Goal: Task Accomplishment & Management: Complete application form

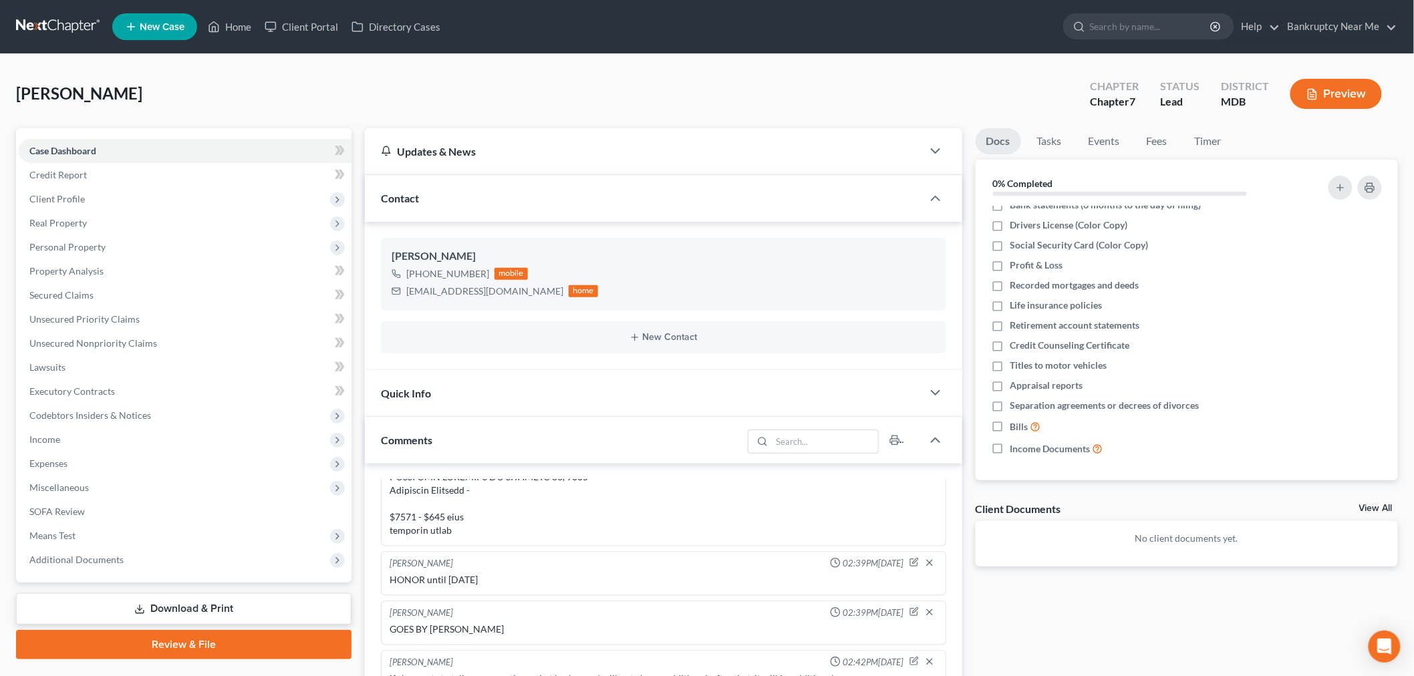
click at [61, 24] on link at bounding box center [59, 27] width 86 height 24
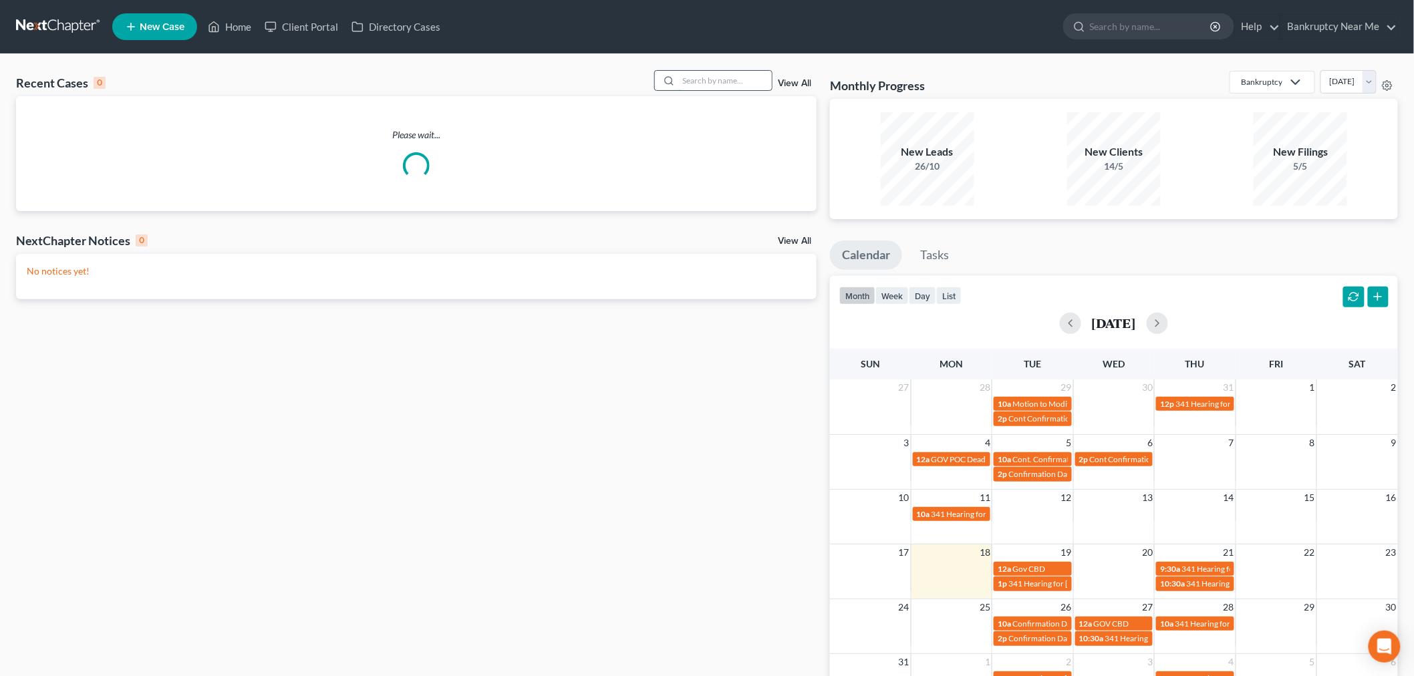
click at [734, 72] on input "search" at bounding box center [725, 80] width 94 height 19
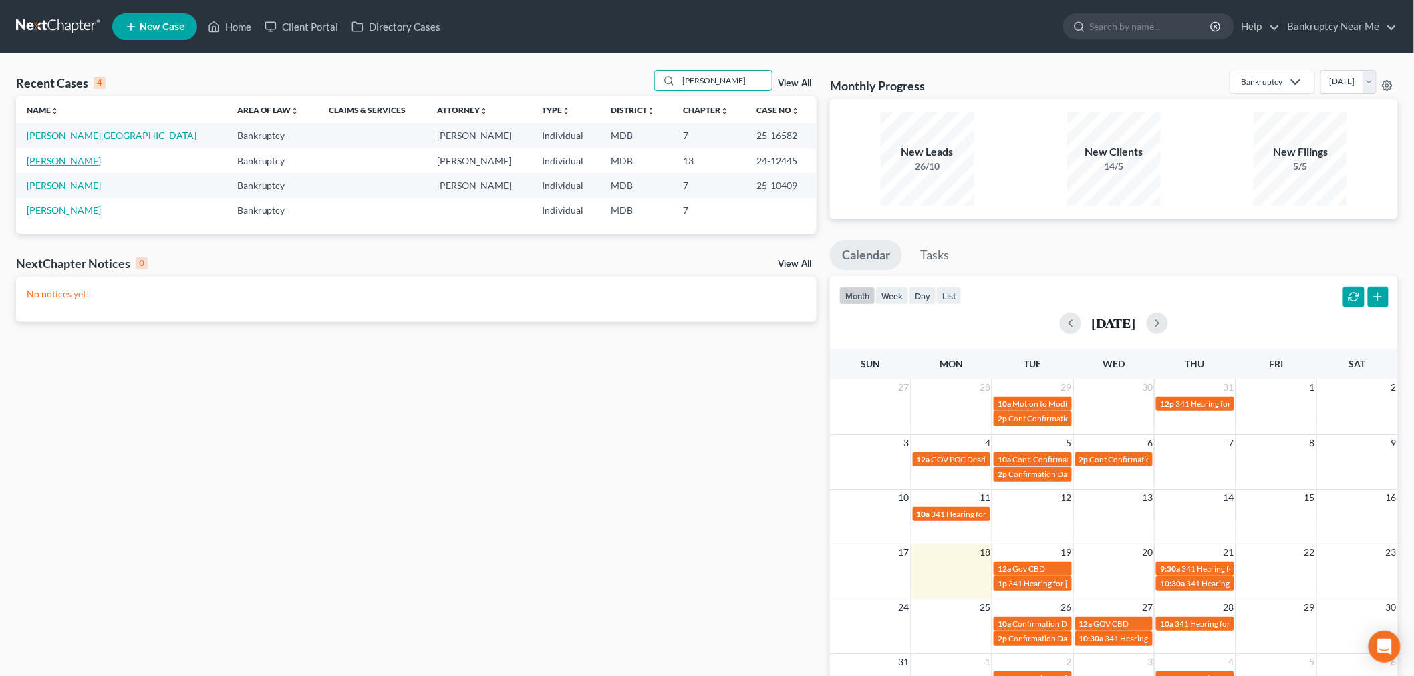
type input "[PERSON_NAME]"
click at [47, 156] on link "[PERSON_NAME]" at bounding box center [64, 160] width 74 height 11
select select "6"
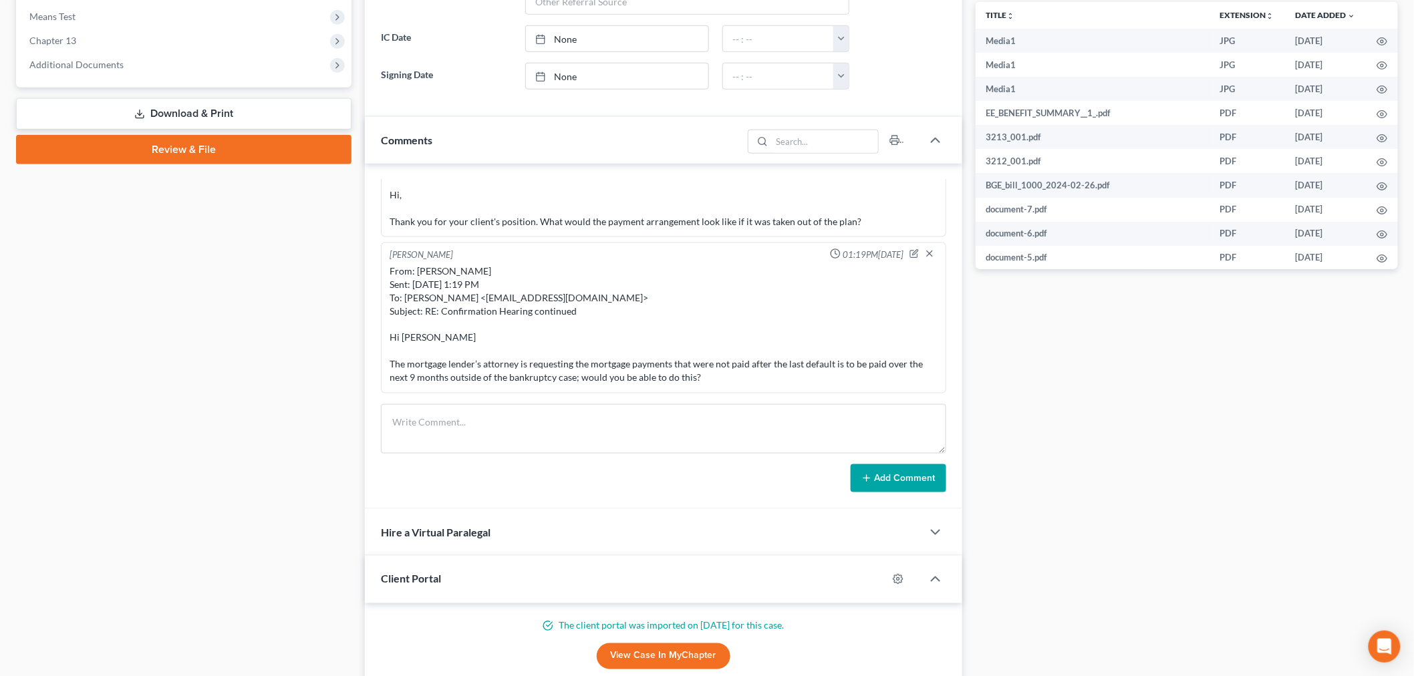
scroll to position [15709, 0]
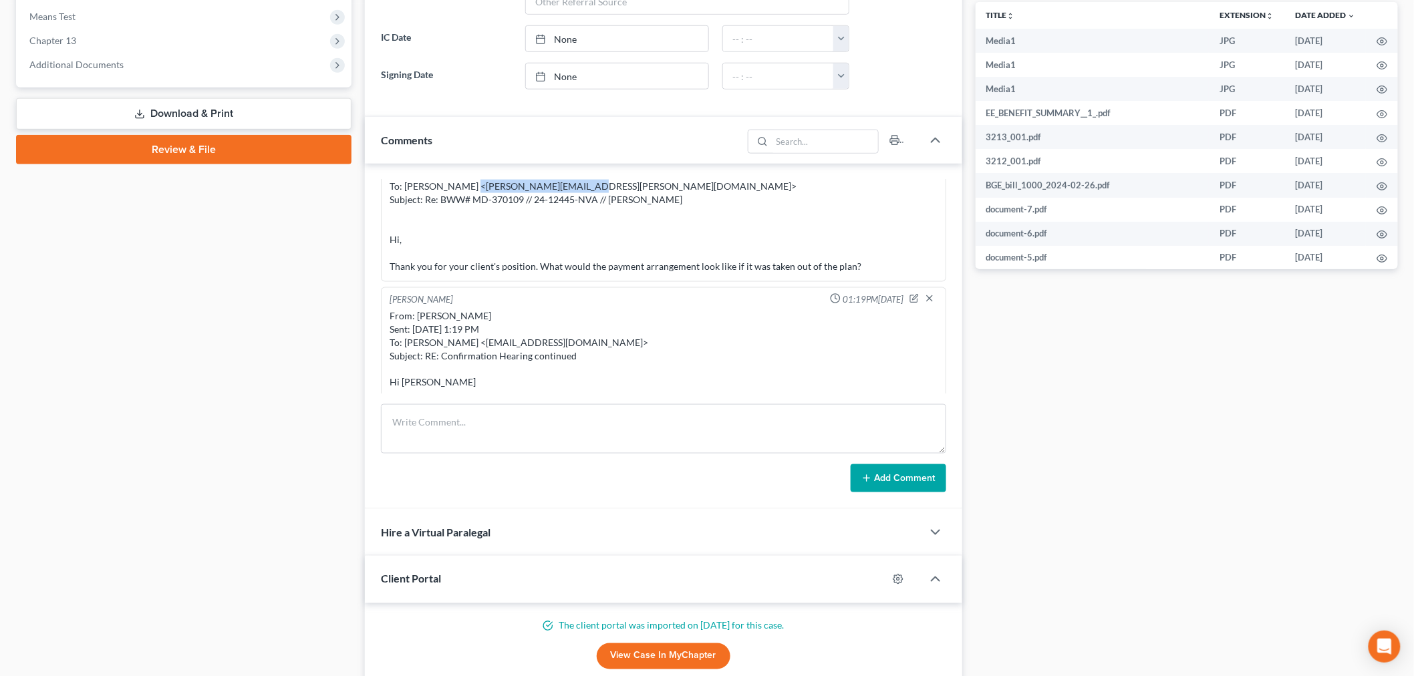
drag, startPoint x: 589, startPoint y: 289, endPoint x: 475, endPoint y: 289, distance: 114.2
click at [475, 273] on div "From: Iris Kwon <iris@bankruptcynearme.org> Sent: Tuesday, August 05, 2025 3:06…" at bounding box center [663, 213] width 548 height 120
copy div "Gregory.Chu@bww-law.com"
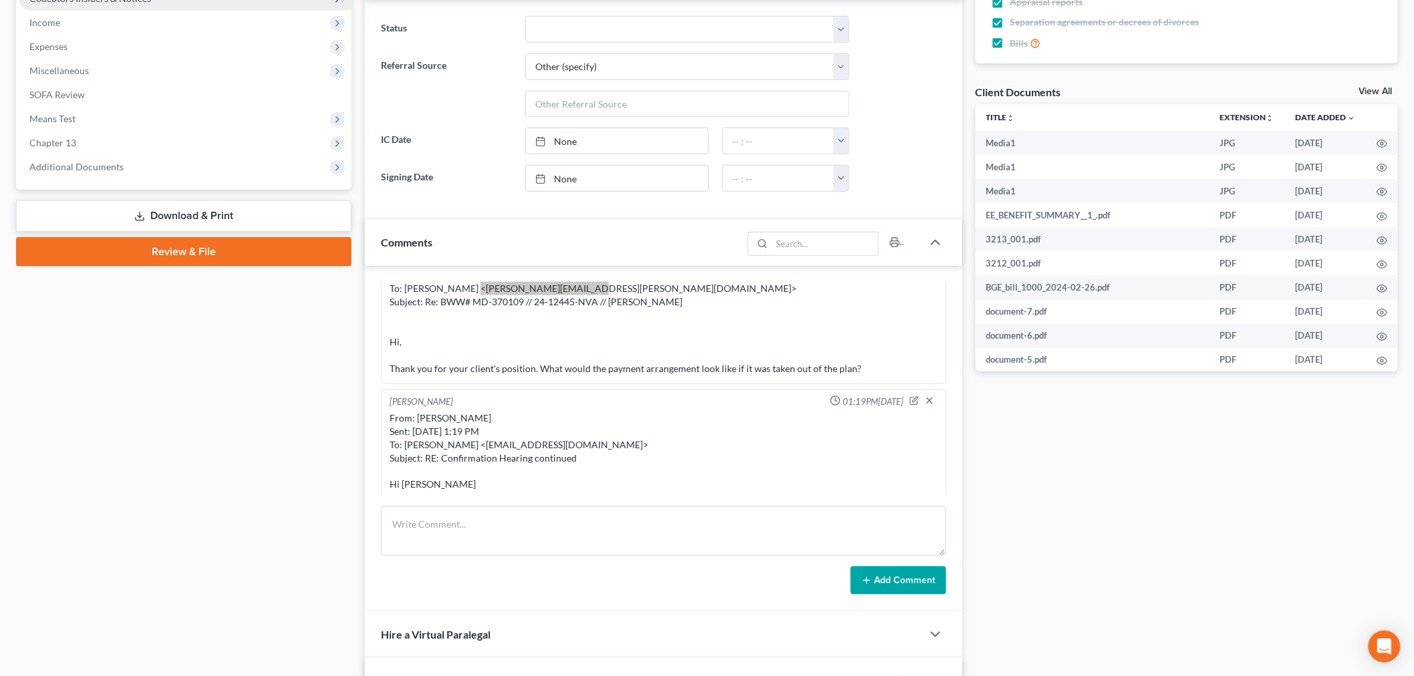
scroll to position [222, 0]
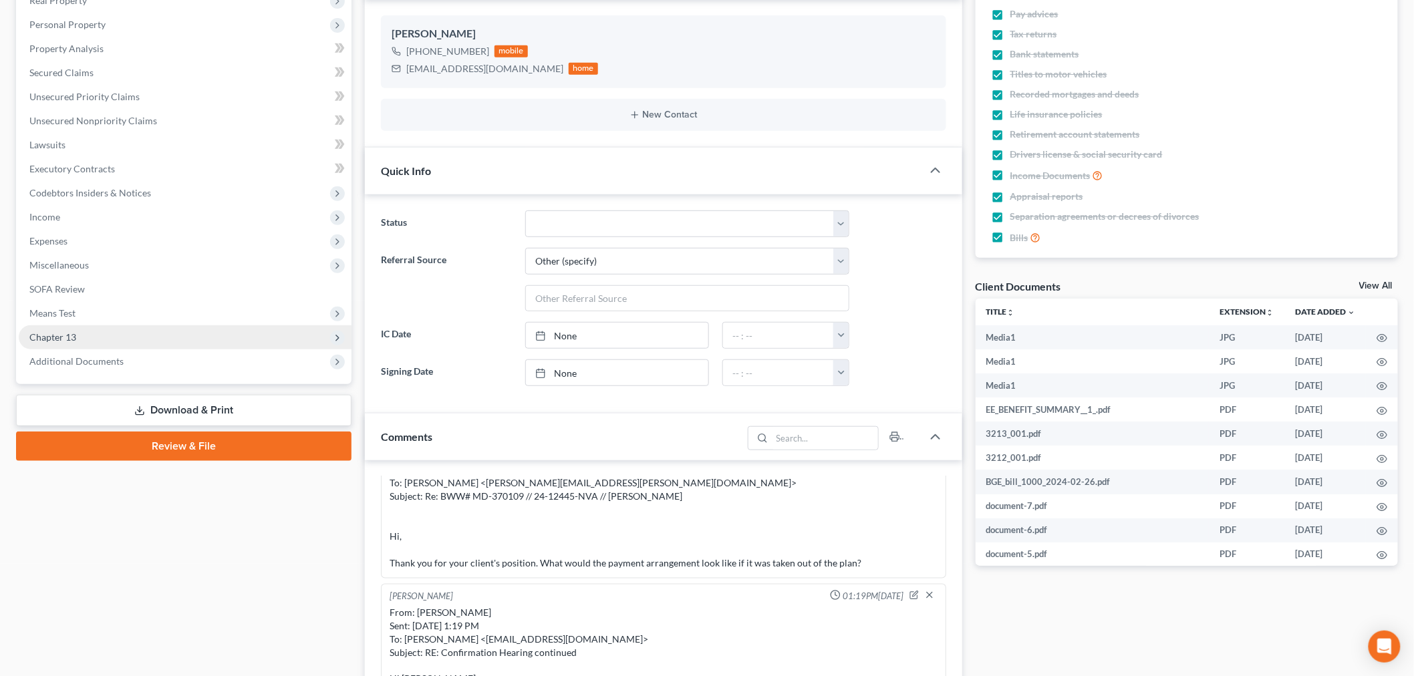
click at [102, 341] on span "Chapter 13" at bounding box center [185, 337] width 333 height 24
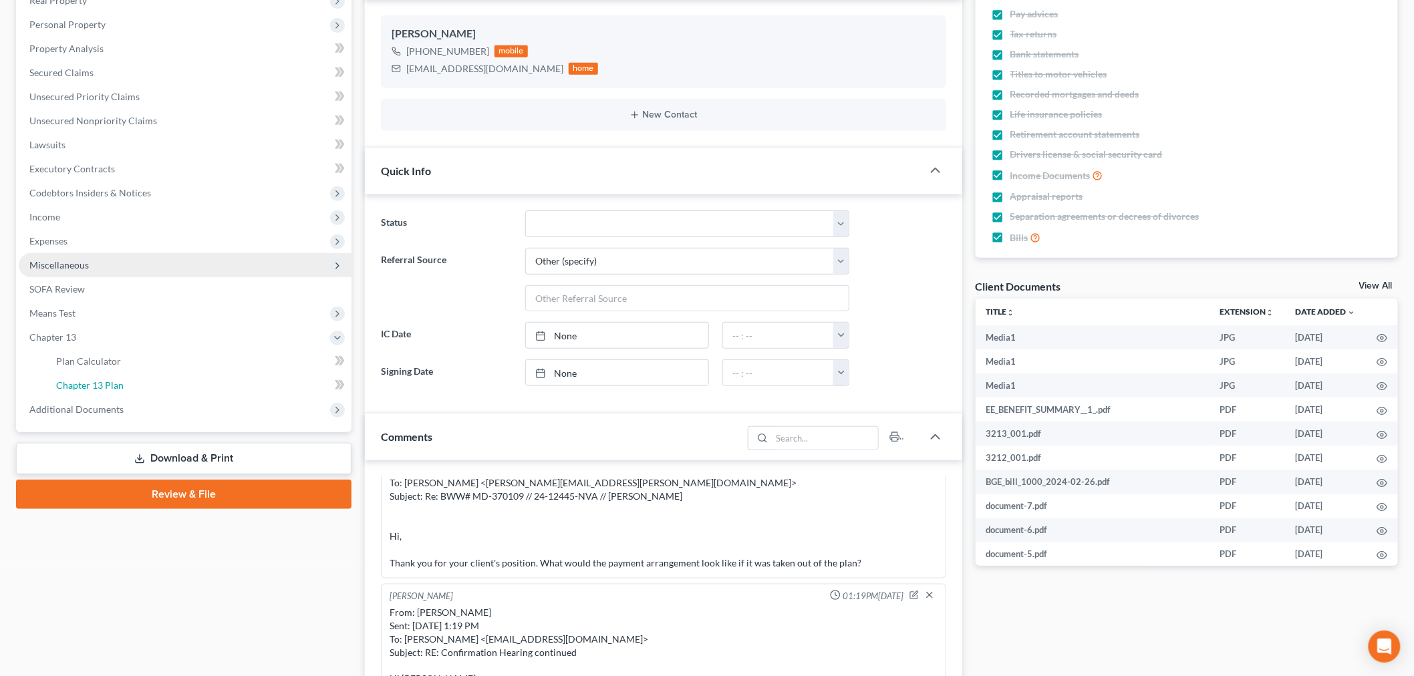
click at [239, 381] on link "Chapter 13 Plan" at bounding box center [198, 385] width 306 height 24
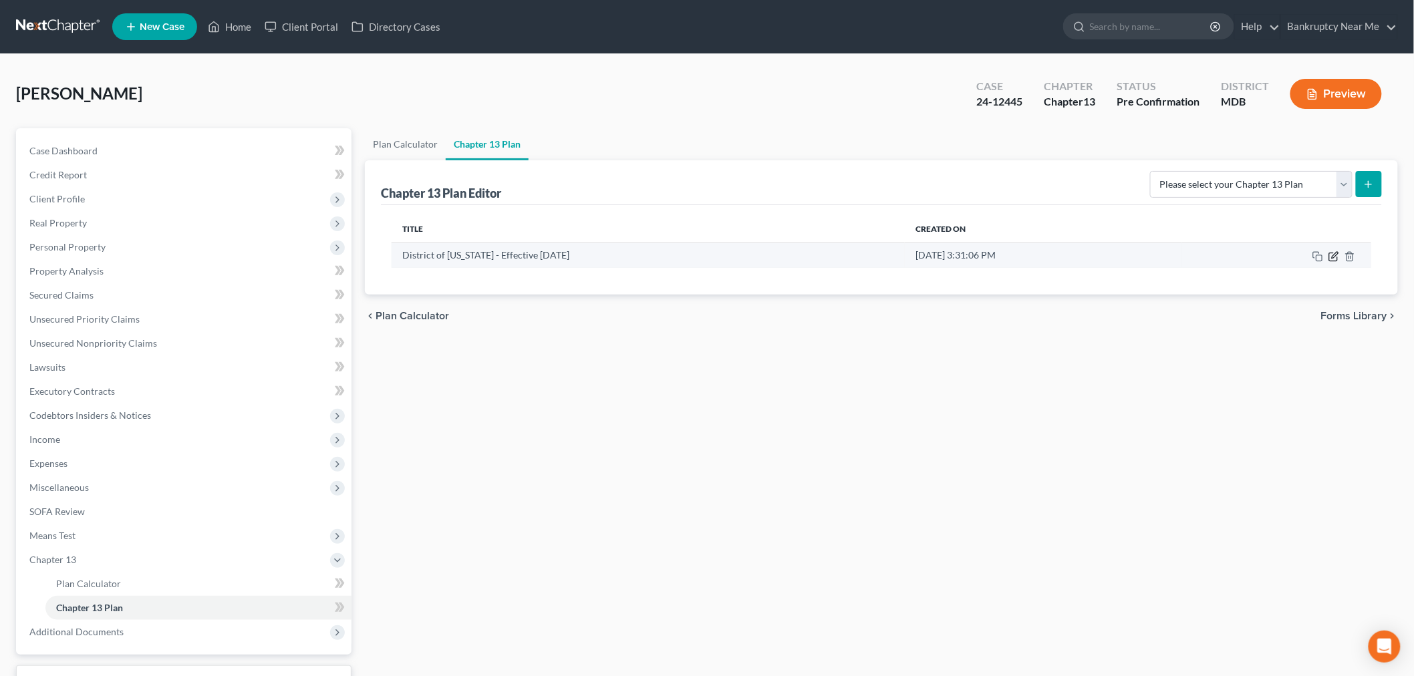
click at [1333, 255] on icon "button" at bounding box center [1333, 256] width 11 height 11
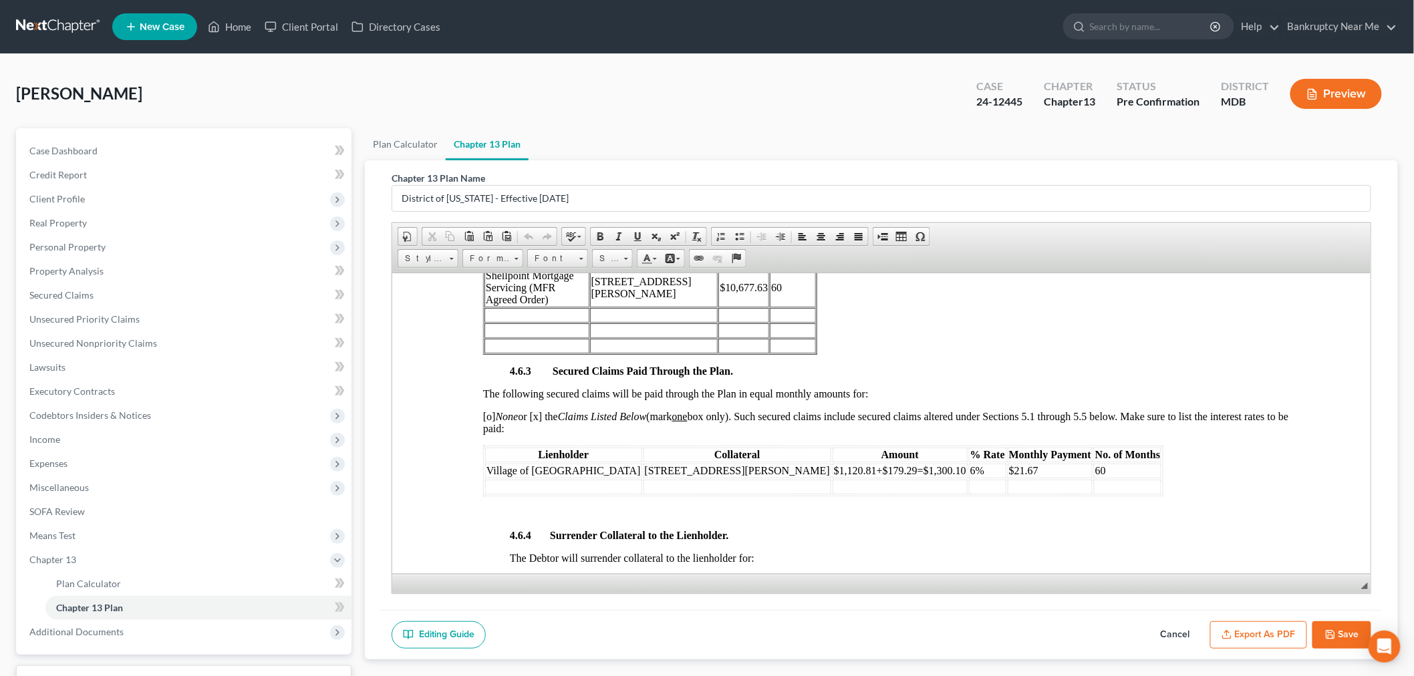
scroll to position [2152, 0]
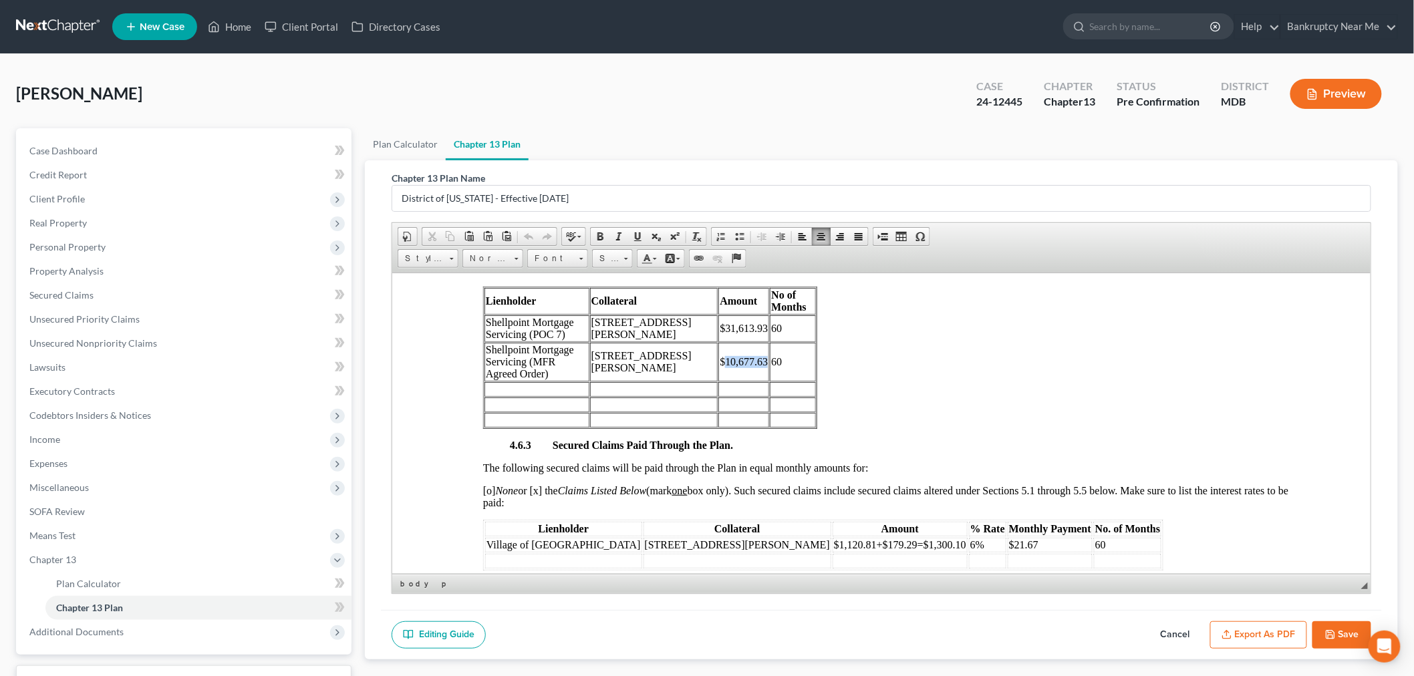
drag, startPoint x: 759, startPoint y: 411, endPoint x: 719, endPoint y: 411, distance: 39.4
click at [719, 381] on td "$10,677.63" at bounding box center [742, 361] width 51 height 39
copy td "10,677.63"
click at [118, 150] on link "Case Dashboard" at bounding box center [185, 151] width 333 height 24
select select "6"
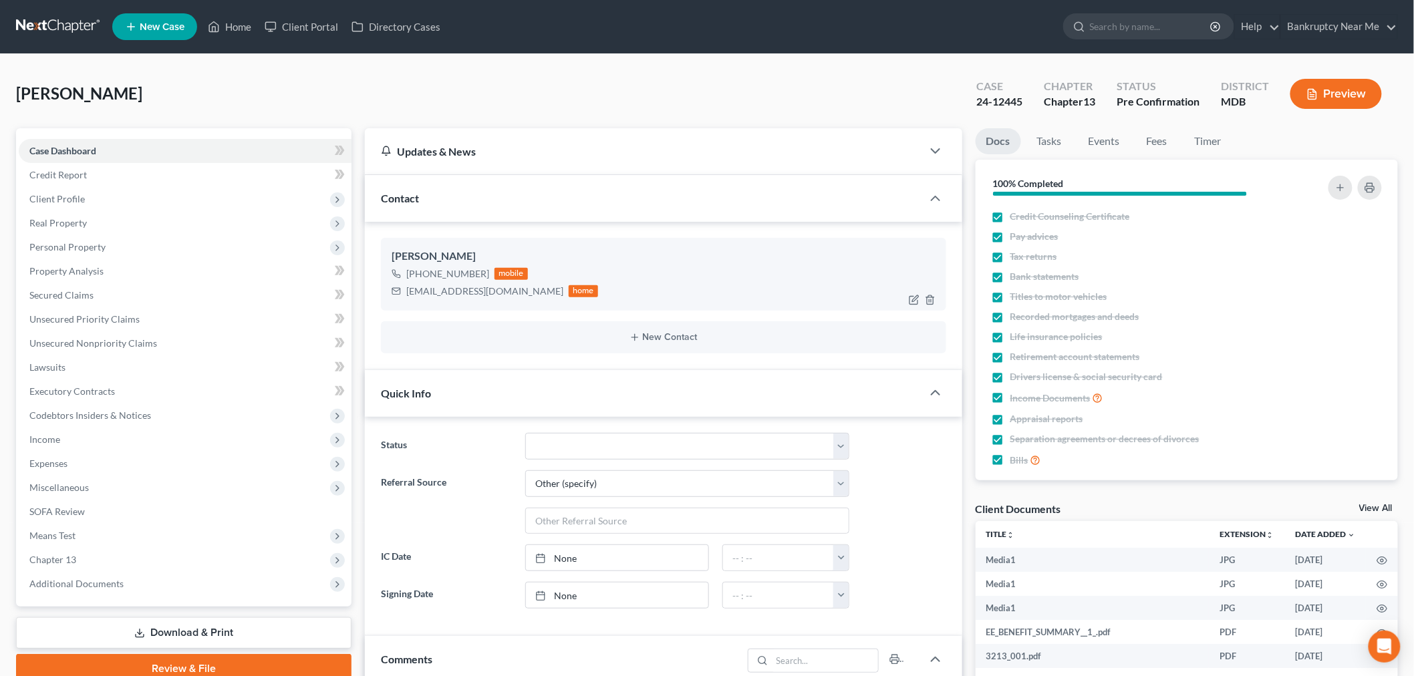
scroll to position [9280, 0]
drag, startPoint x: 488, startPoint y: 294, endPoint x: 376, endPoint y: 292, distance: 111.6
click at [376, 292] on div "Kay Sykes +1 (443) 744-3028 mobile npglady@gmail.com home New Contact" at bounding box center [663, 296] width 597 height 148
copy div "npglady@gmail.com"
drag, startPoint x: 180, startPoint y: 566, endPoint x: 189, endPoint y: 568, distance: 8.9
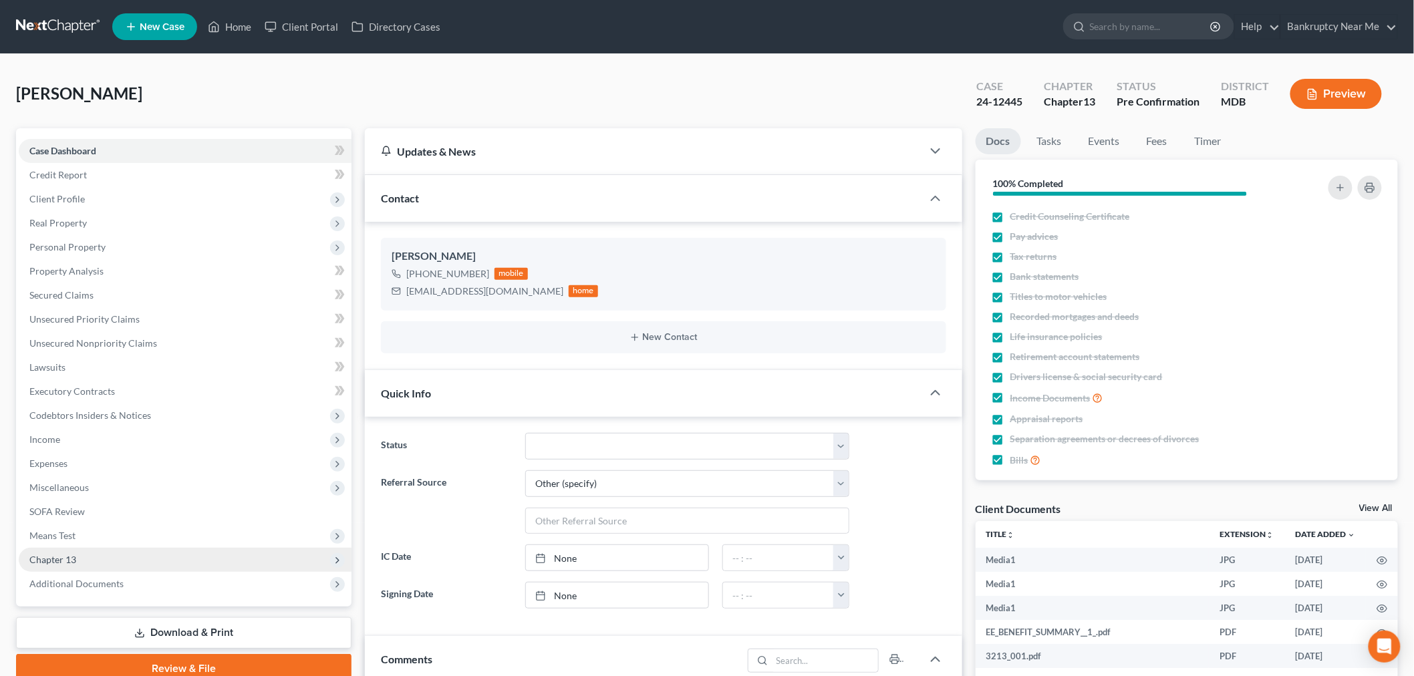
click at [182, 566] on span "Chapter 13" at bounding box center [185, 560] width 333 height 24
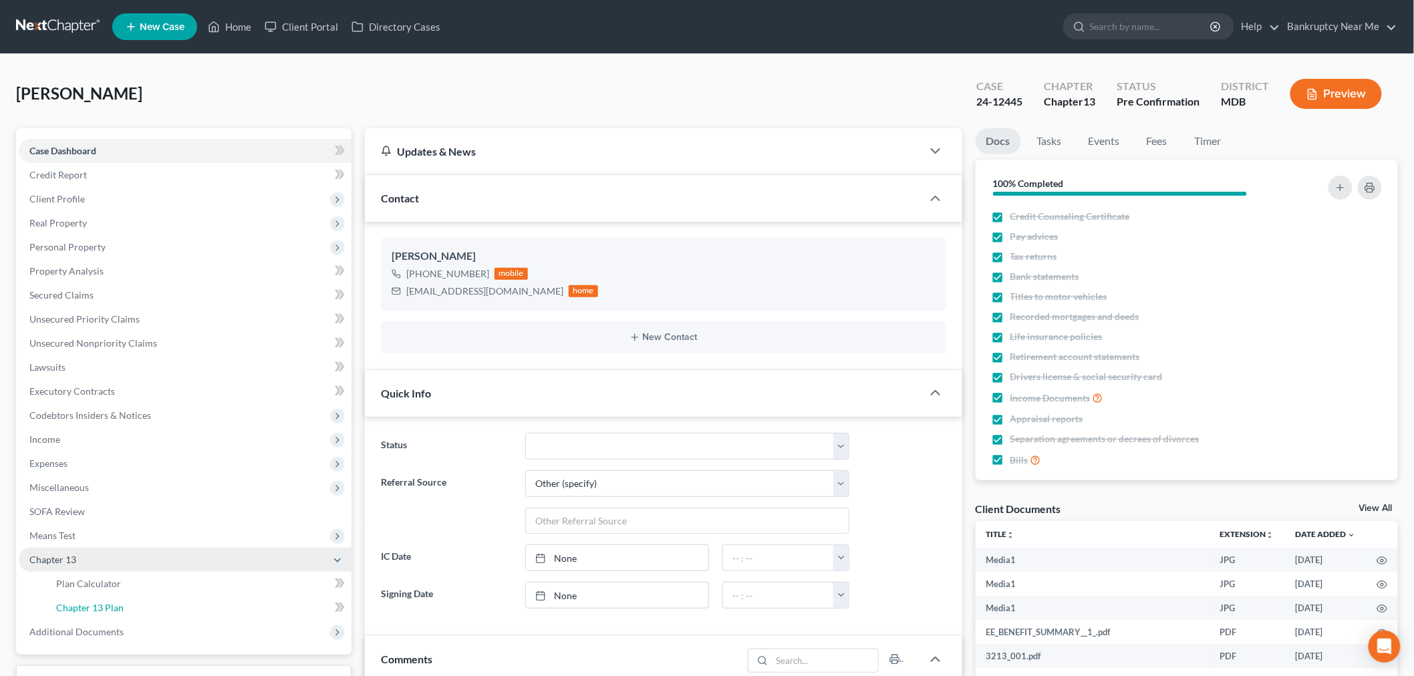
drag, startPoint x: 172, startPoint y: 599, endPoint x: 273, endPoint y: 556, distance: 109.6
click at [172, 599] on link "Chapter 13 Plan" at bounding box center [198, 608] width 306 height 24
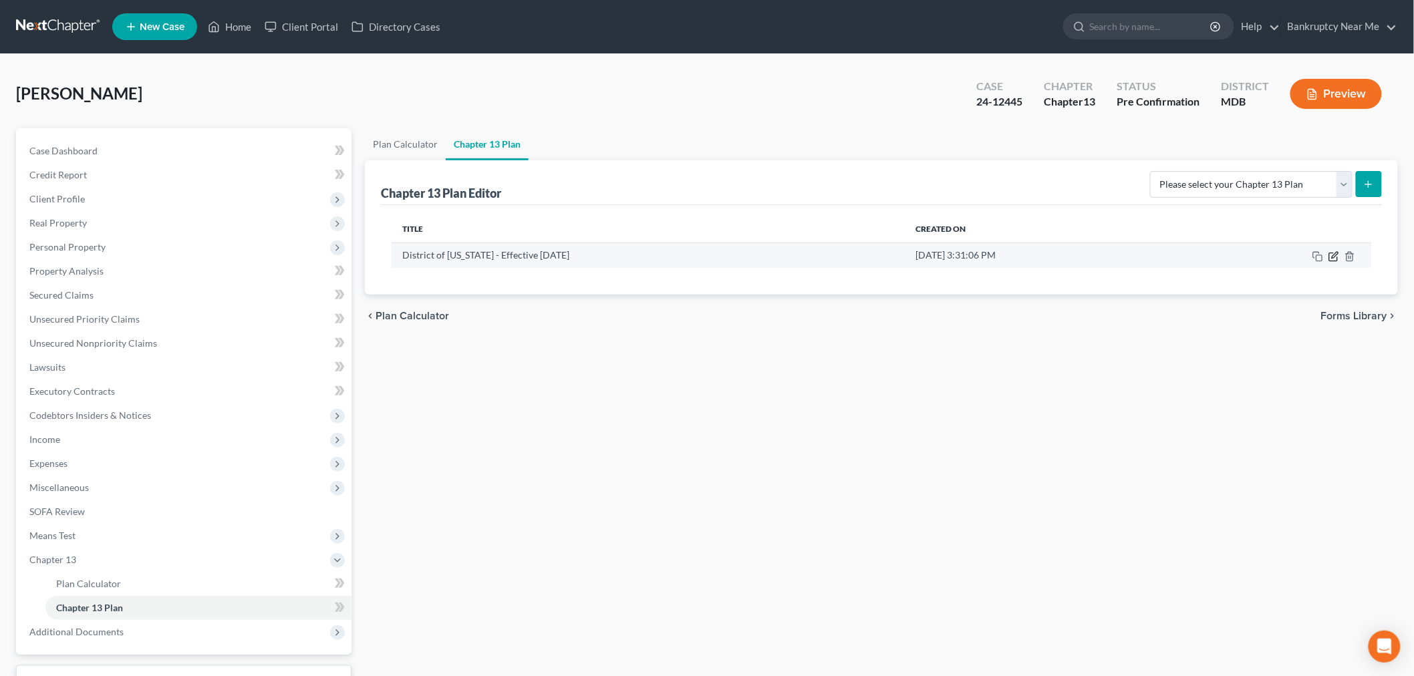
click at [1337, 259] on icon "button" at bounding box center [1333, 257] width 8 height 8
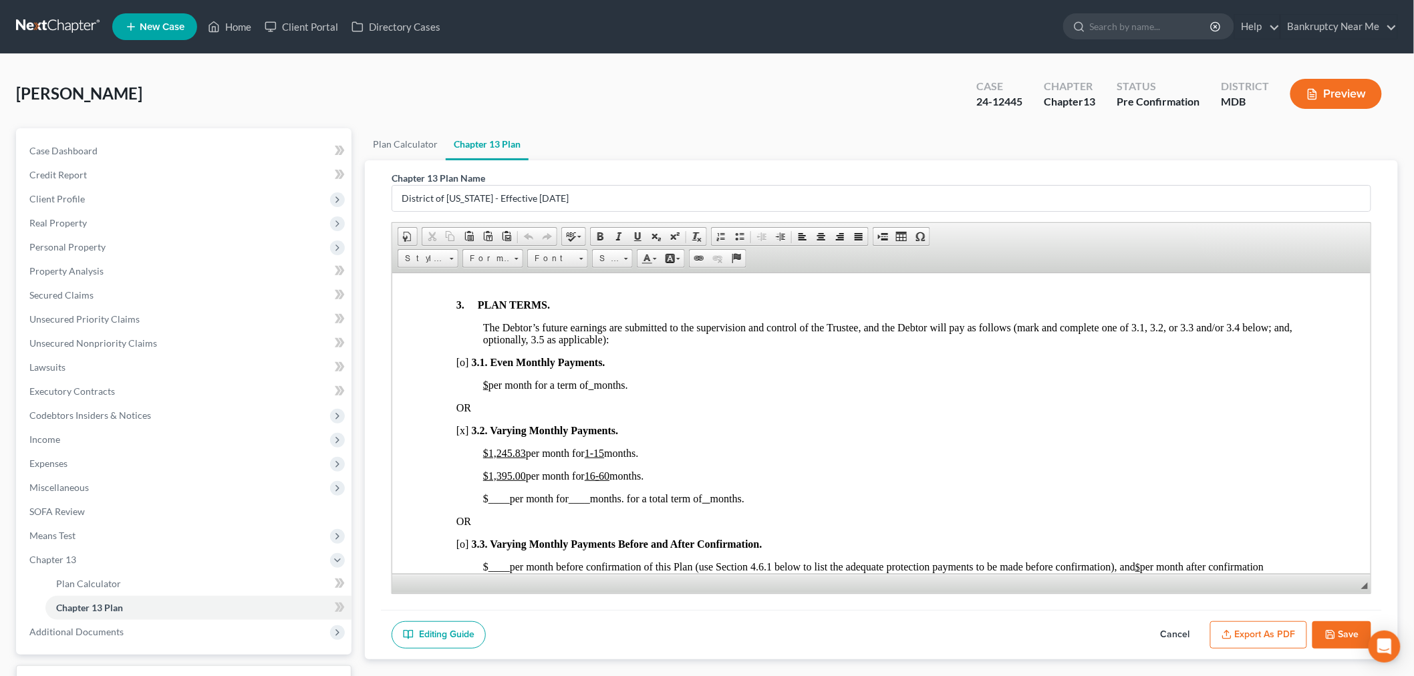
scroll to position [816, 0]
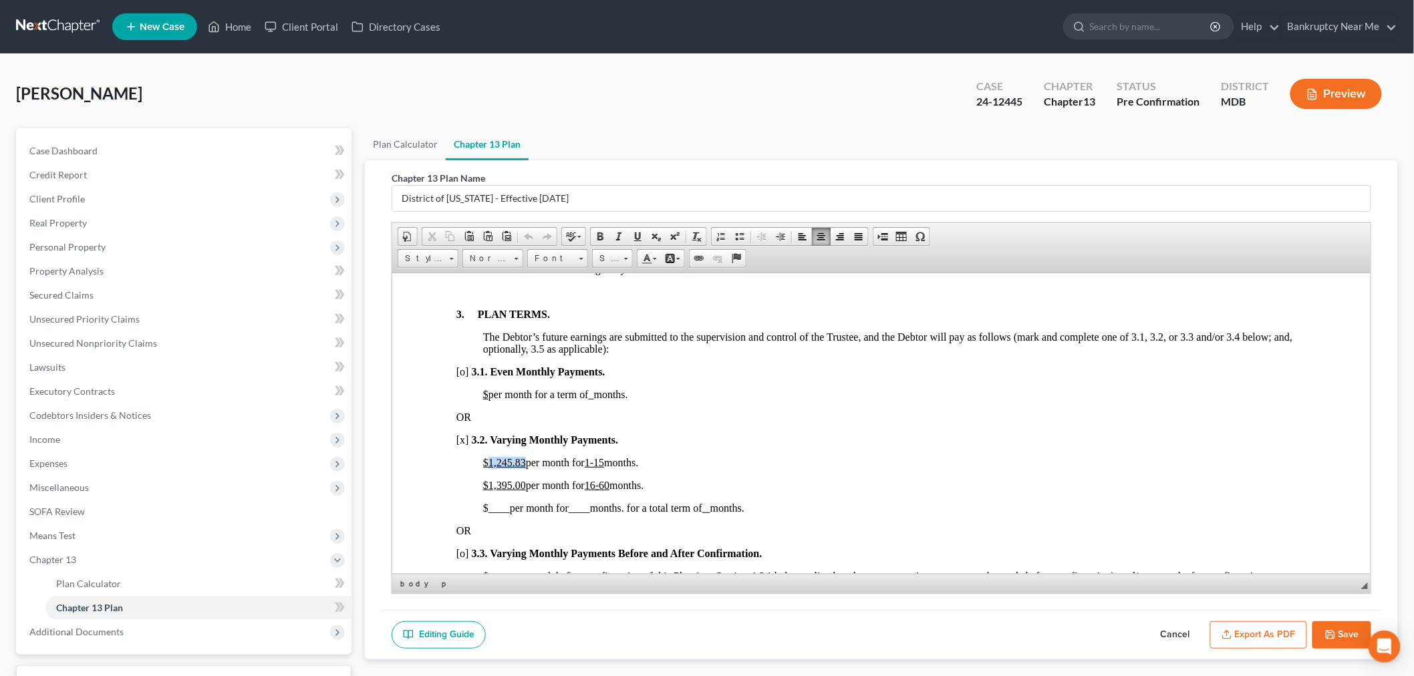
drag, startPoint x: 524, startPoint y: 488, endPoint x: 485, endPoint y: 487, distance: 38.8
click at [485, 468] on span "$1,245.83 per month for 1-15 months." at bounding box center [559, 461] width 155 height 11
copy u "1,245.83"
drag, startPoint x: 526, startPoint y: 507, endPoint x: 488, endPoint y: 508, distance: 38.1
click at [488, 490] on span "$1,395.00 per month for 16 - 60 months." at bounding box center [562, 484] width 160 height 11
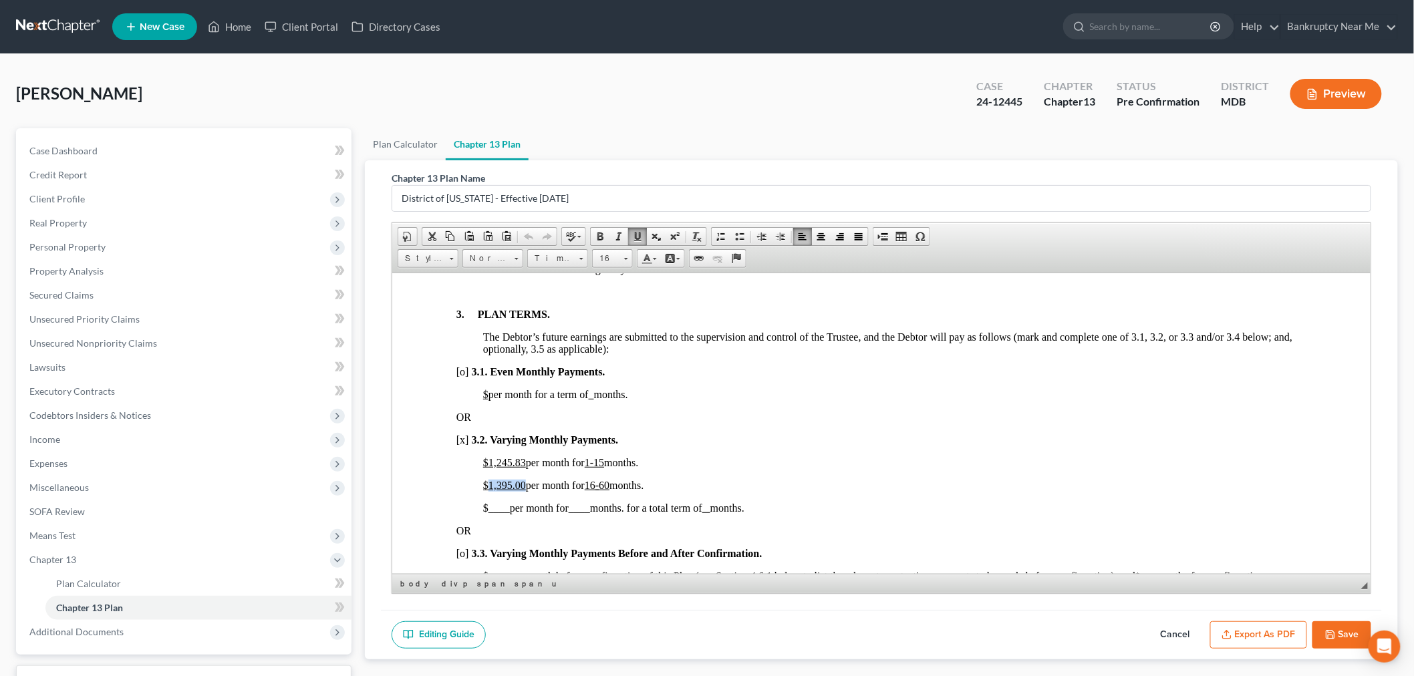
copy u "1,395.00"
click at [117, 437] on span "Income" at bounding box center [185, 440] width 333 height 24
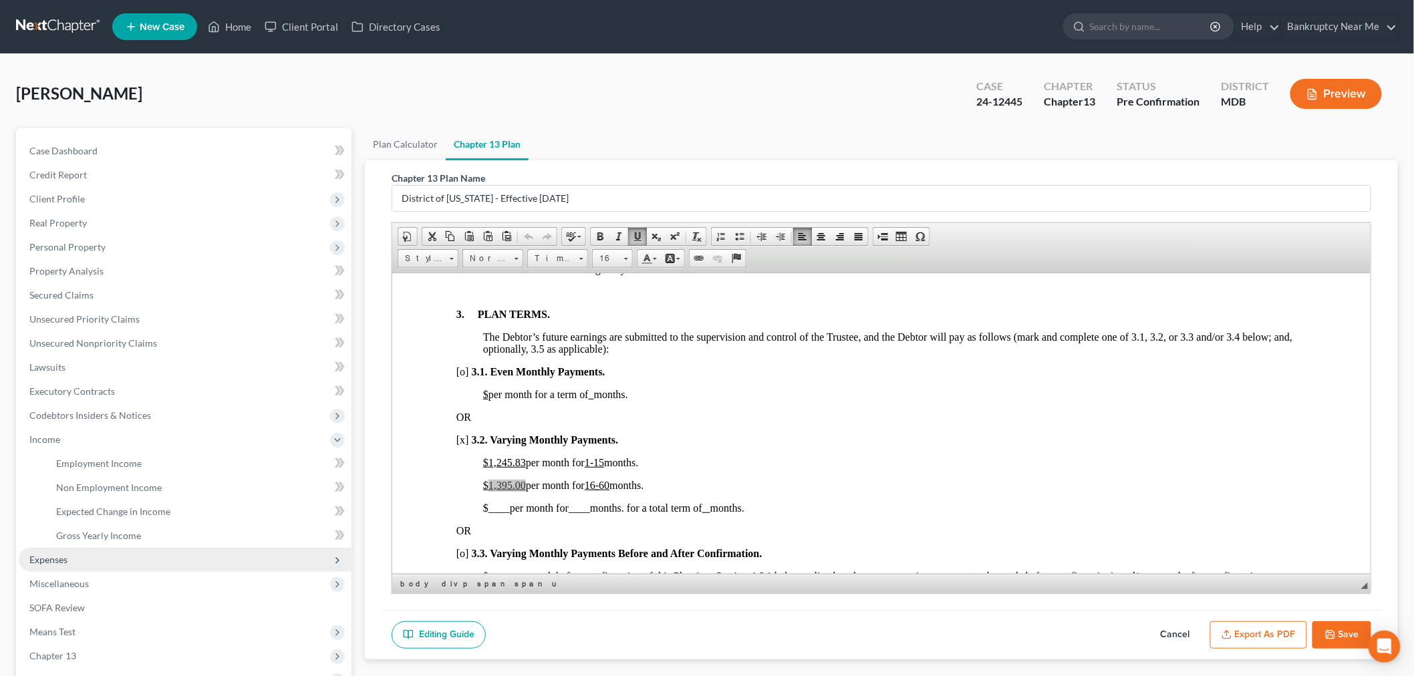
click at [89, 565] on span "Expenses" at bounding box center [185, 560] width 333 height 24
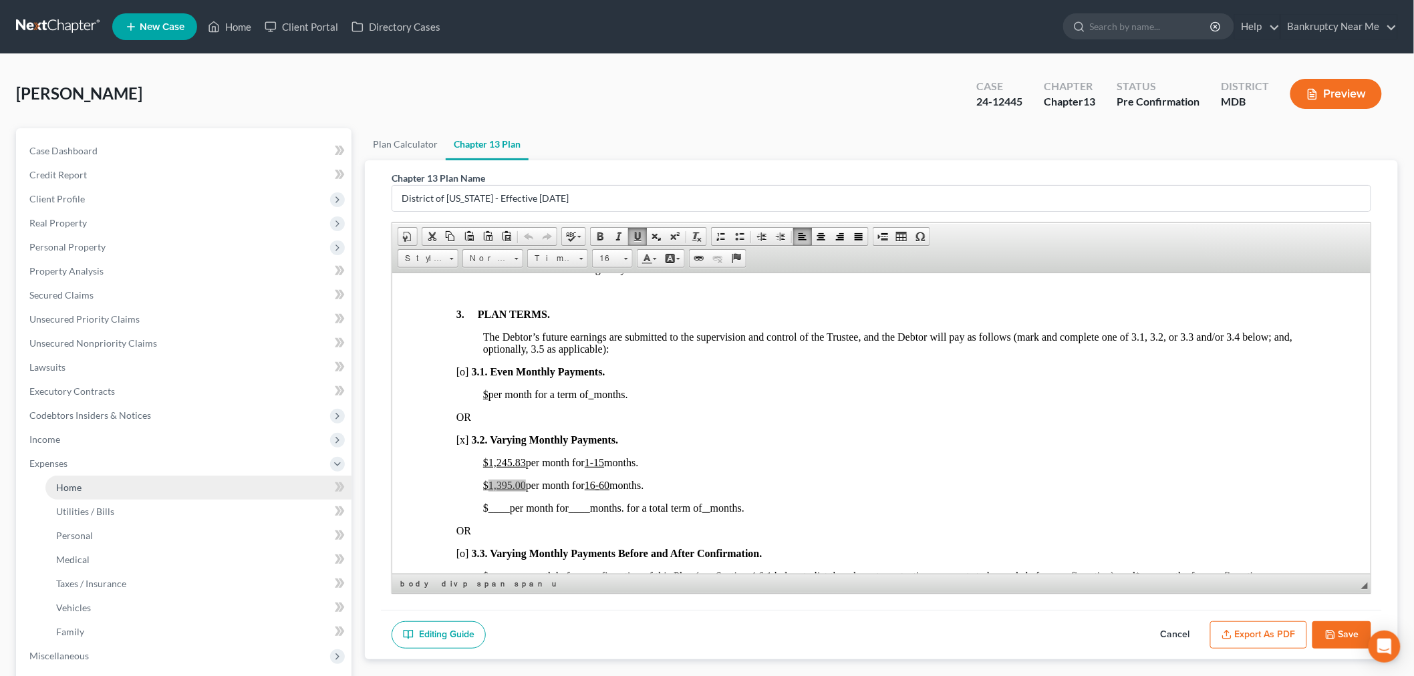
click at [117, 482] on link "Home" at bounding box center [198, 488] width 306 height 24
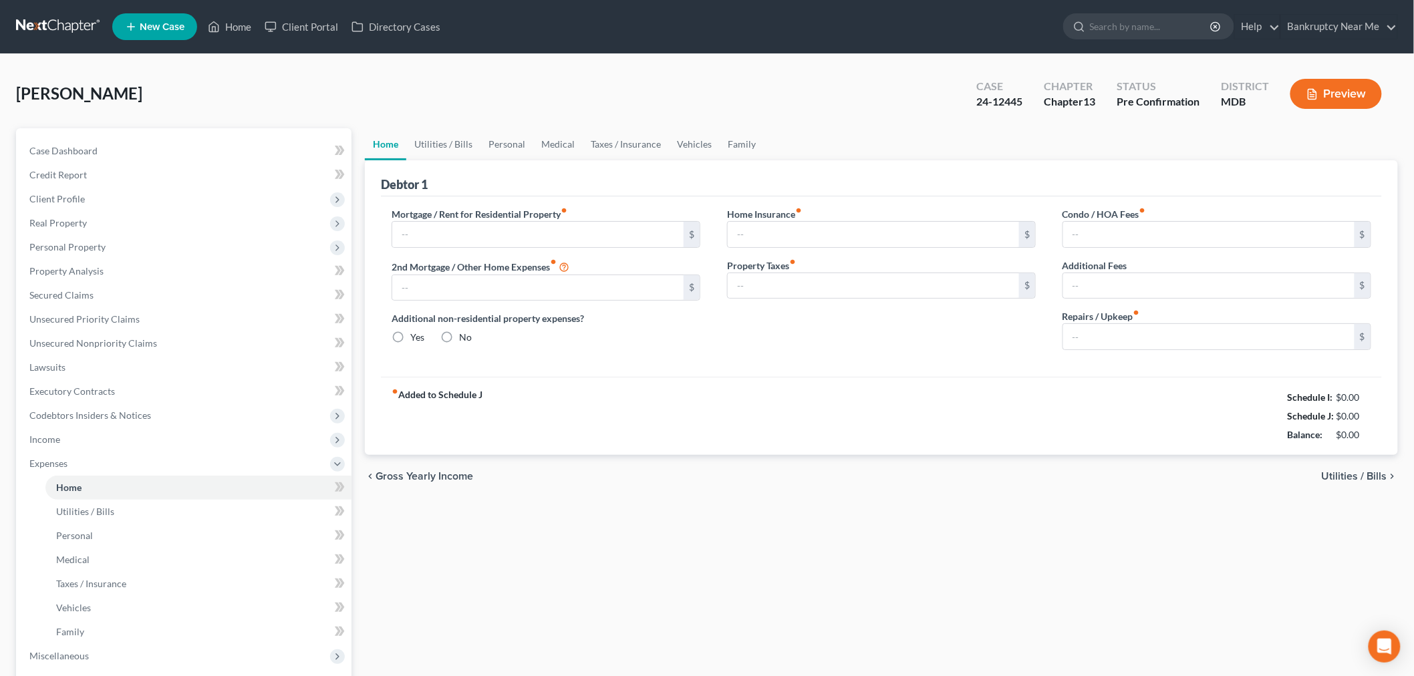
type input "1,030.28"
type input "0.00"
radio input "true"
type input "316.36"
type input "41.36"
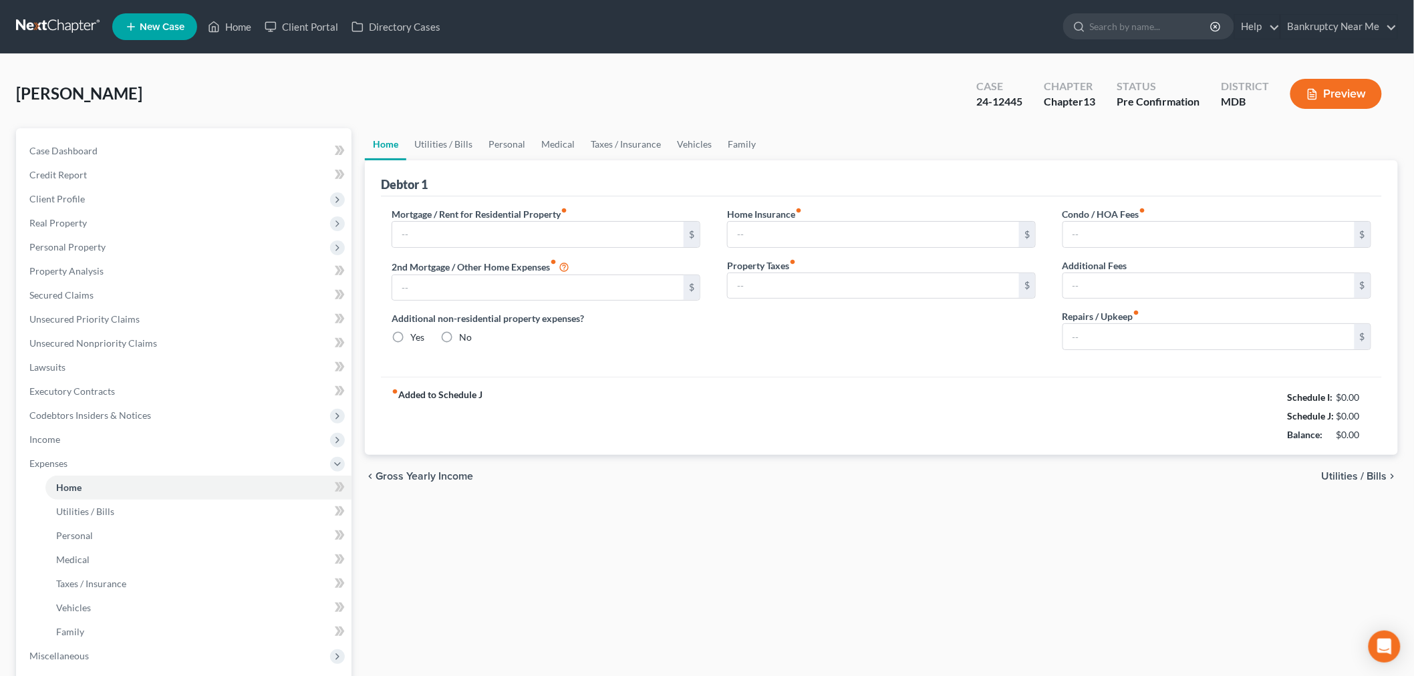
type input "20.00"
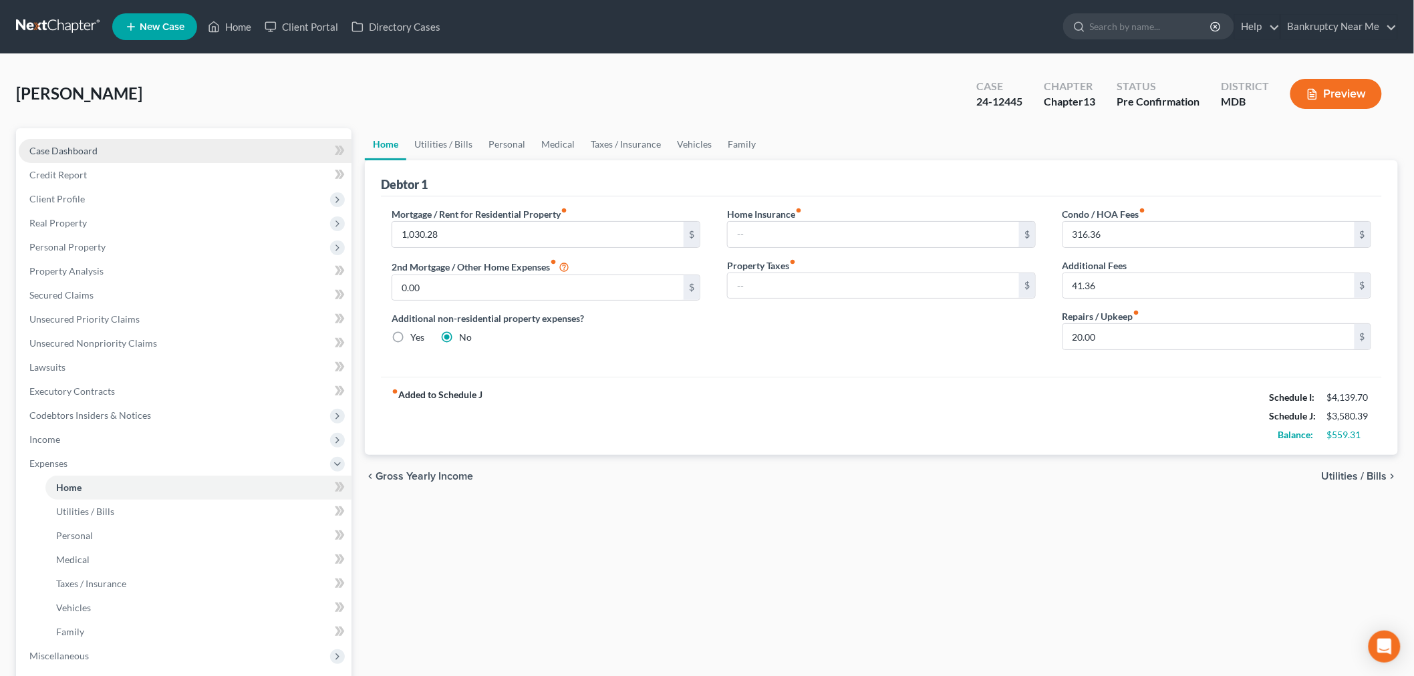
drag, startPoint x: 194, startPoint y: 132, endPoint x: 188, endPoint y: 147, distance: 16.1
click at [194, 132] on div "Case Dashboard Payments Invoices Payments Payments Credit Report Client Profile…" at bounding box center [183, 451] width 335 height 647
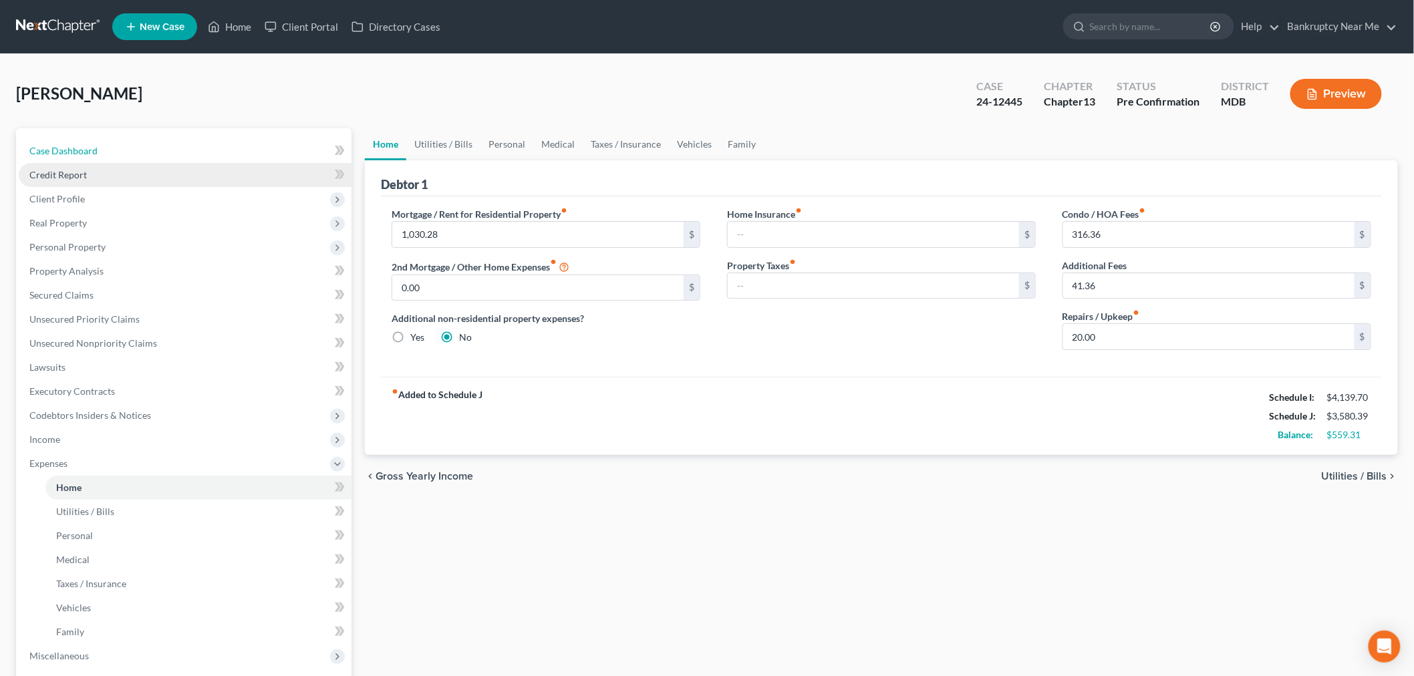
click at [187, 147] on link "Case Dashboard" at bounding box center [185, 151] width 333 height 24
select select "6"
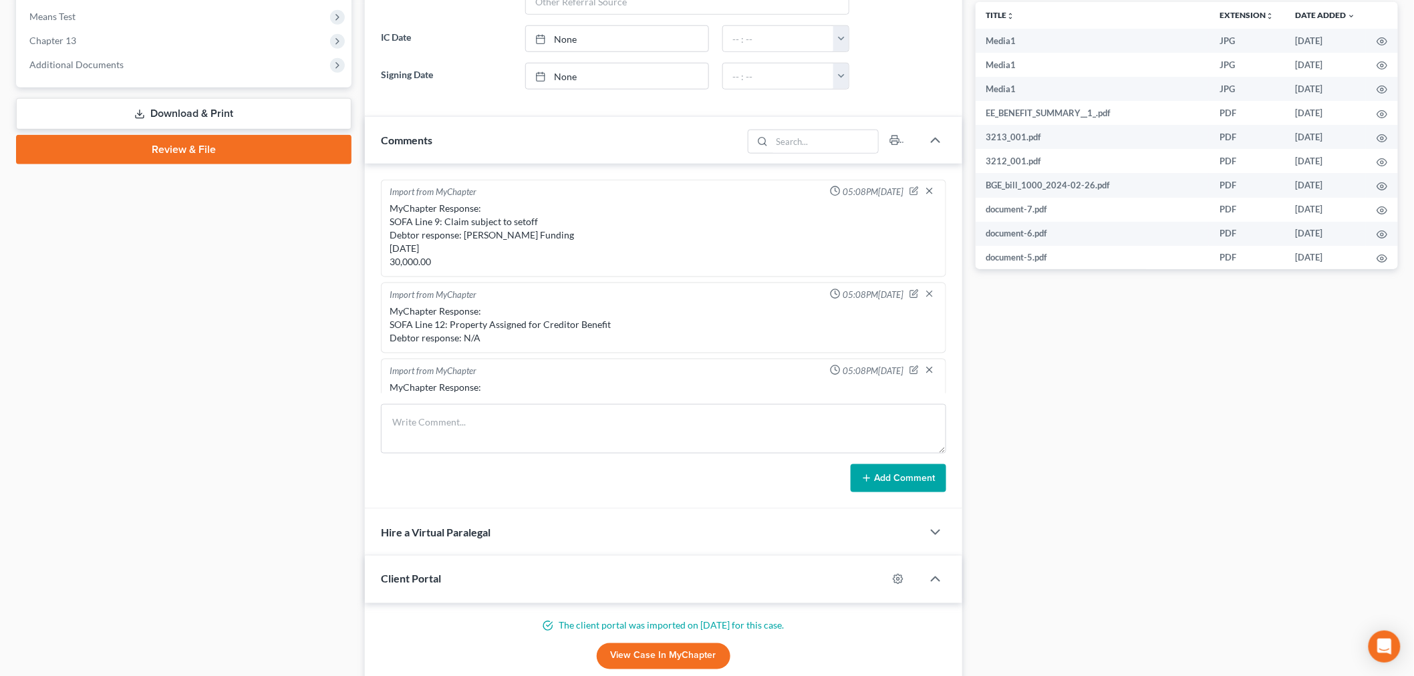
scroll to position [15857, 0]
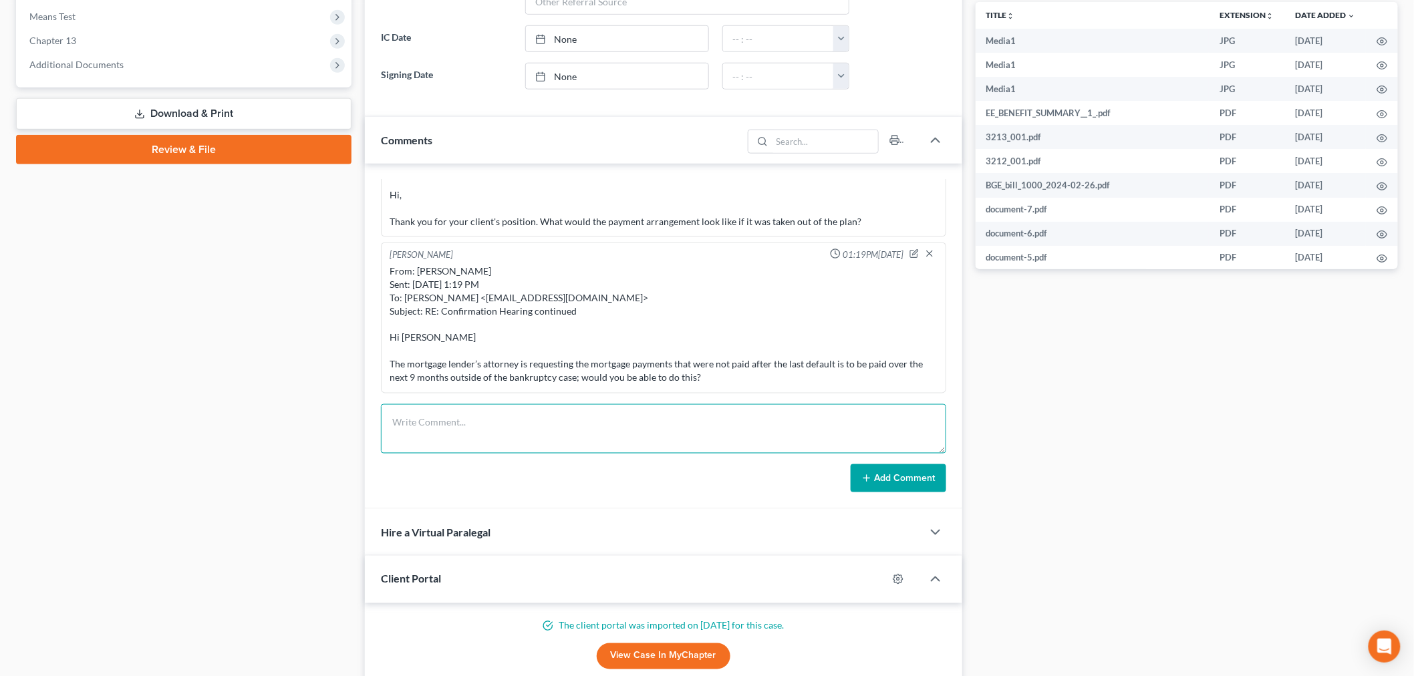
drag, startPoint x: 571, startPoint y: 422, endPoint x: 702, endPoint y: 470, distance: 139.9
click at [585, 431] on textarea at bounding box center [663, 428] width 565 height 49
paste textarea "________________________________________ From: Iris Kwon <iris@bankruptcynearme…"
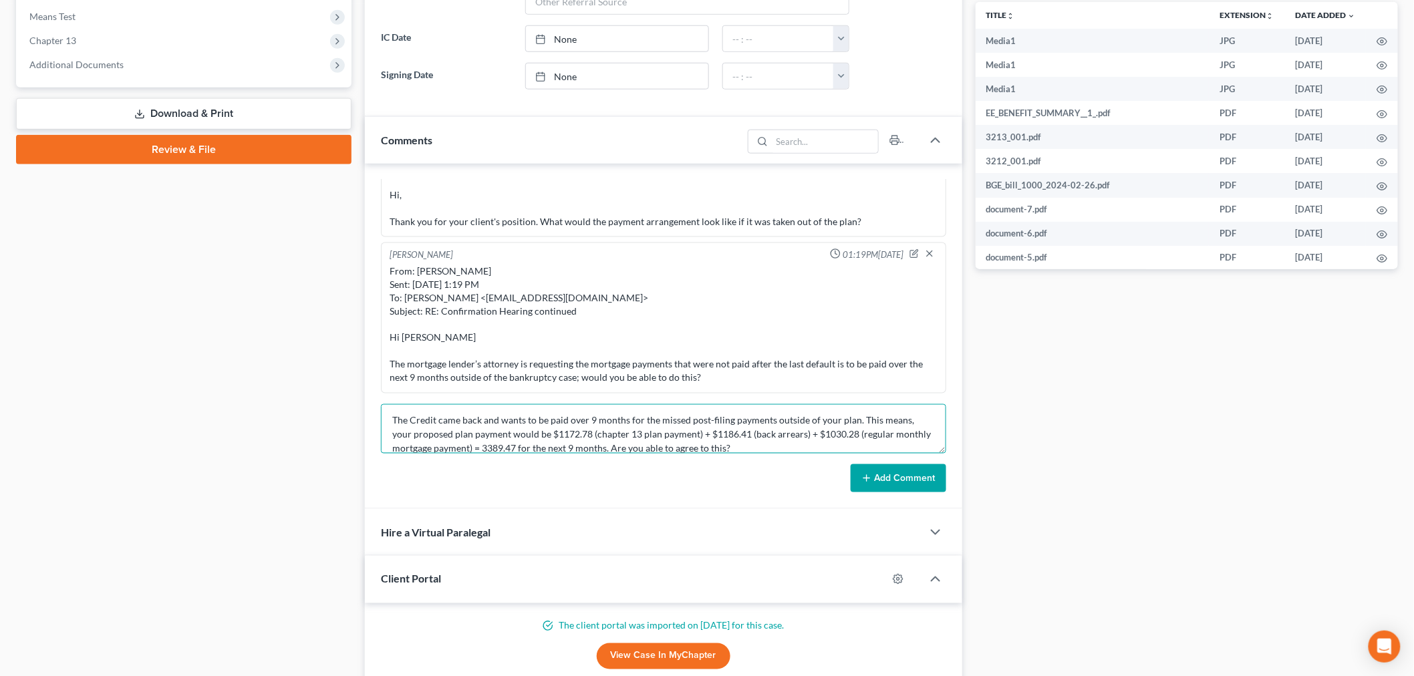
type textarea "________________________________________ From: Iris Kwon <iris@bankruptcynearme…"
click at [847, 486] on div "Add Comment" at bounding box center [663, 478] width 565 height 28
click at [886, 484] on button "Add Comment" at bounding box center [898, 478] width 96 height 28
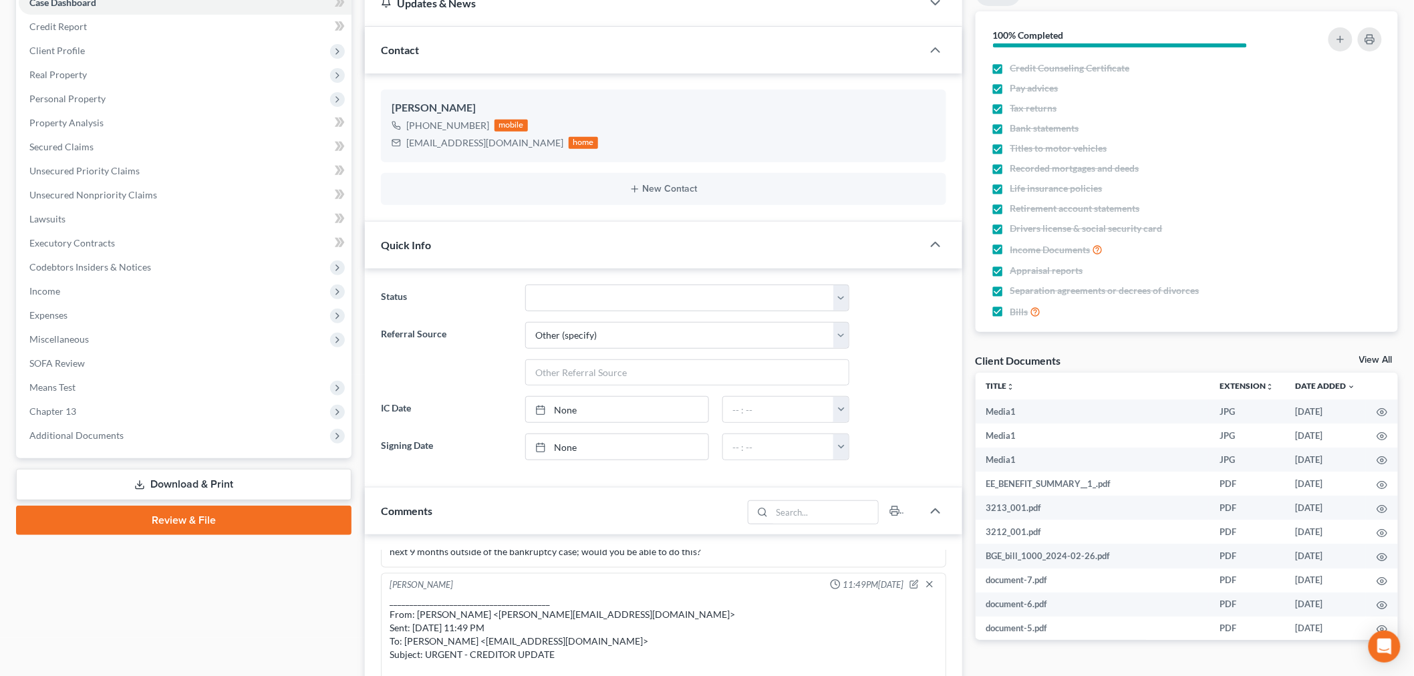
scroll to position [0, 0]
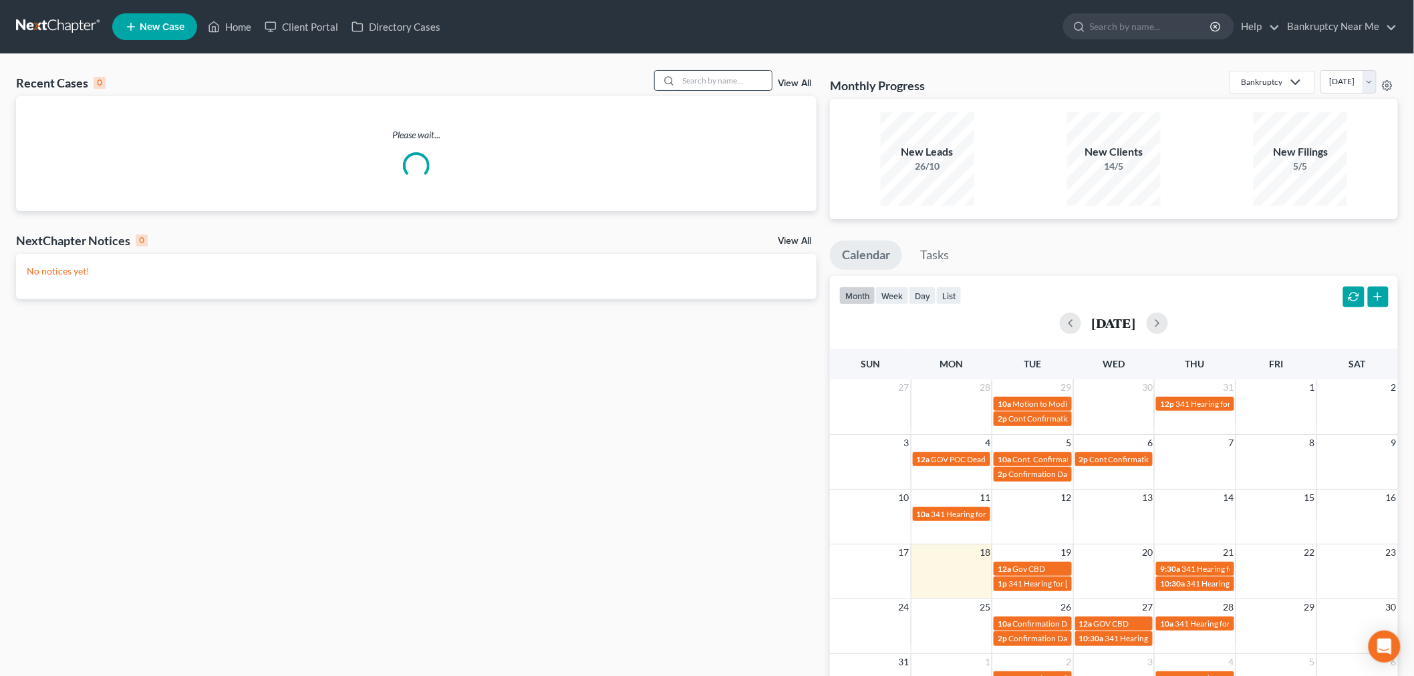
click at [713, 83] on input "search" at bounding box center [725, 80] width 94 height 19
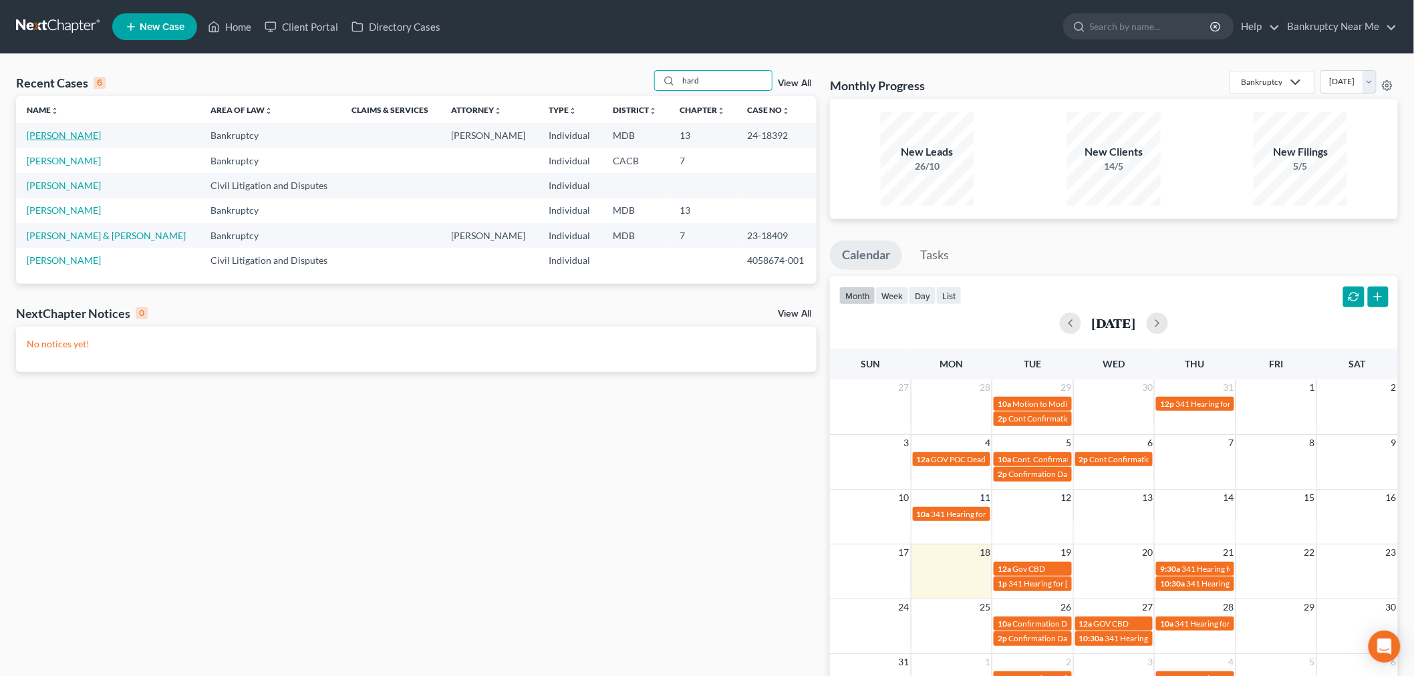
type input "hard"
click at [69, 132] on link "[PERSON_NAME]" at bounding box center [64, 135] width 74 height 11
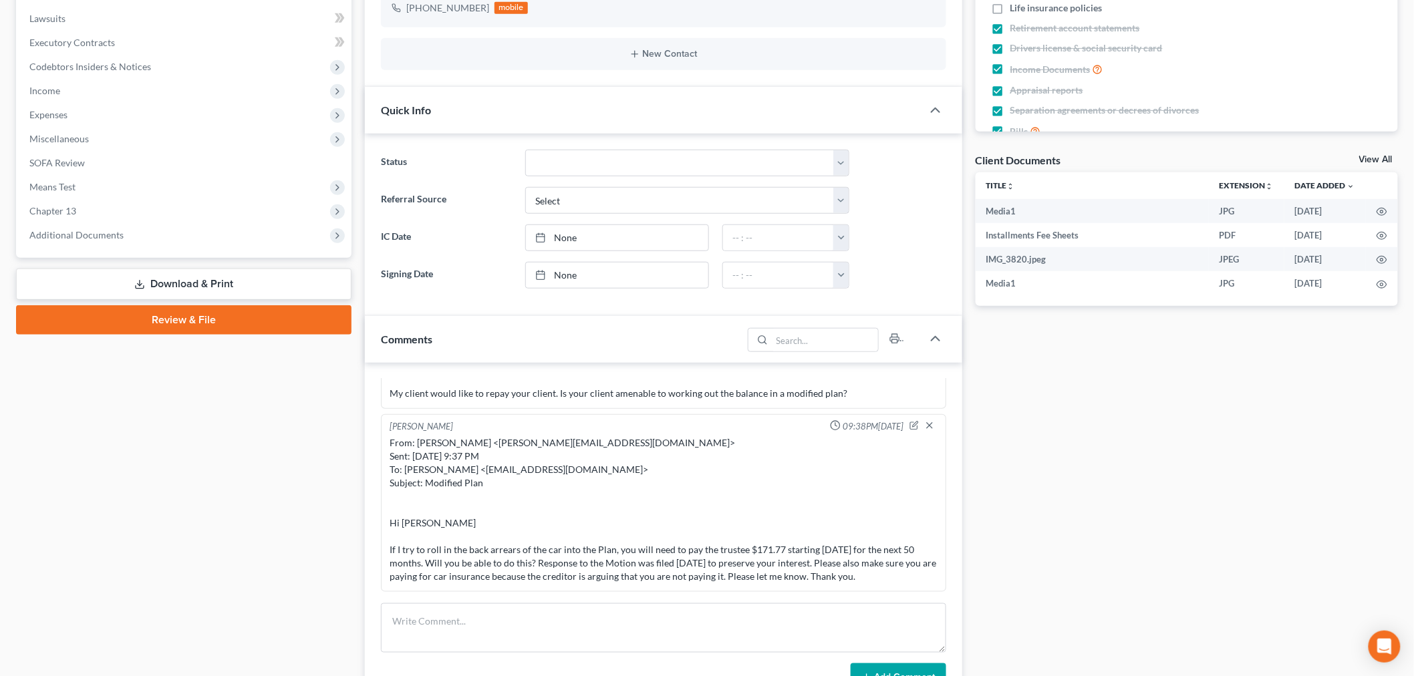
scroll to position [556, 0]
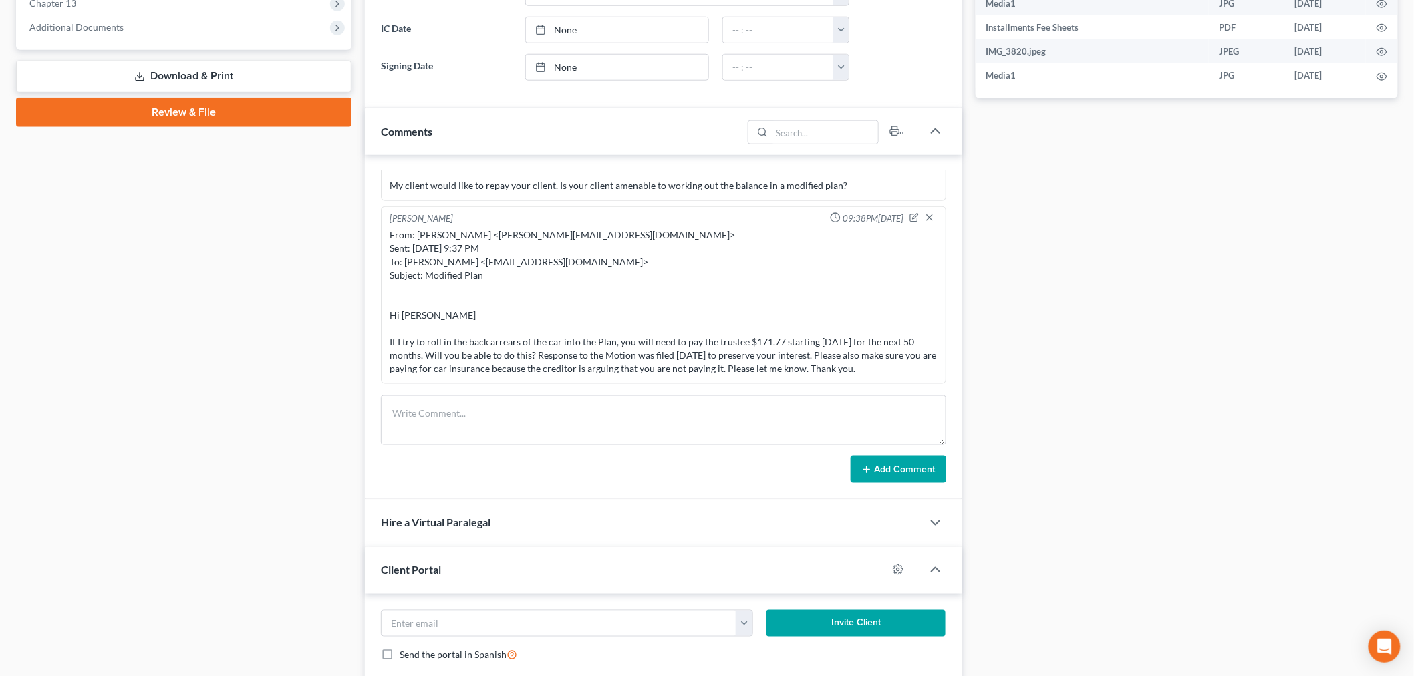
drag, startPoint x: 836, startPoint y: 389, endPoint x: 860, endPoint y: 426, distance: 44.5
click at [836, 392] on div "[PERSON_NAME] 03:35PM[DATE] [STREET_ADDRESS][PERSON_NAME] Import from [GEOGRAPH…" at bounding box center [663, 327] width 597 height 345
drag, startPoint x: 860, startPoint y: 426, endPoint x: 896, endPoint y: 457, distance: 46.9
click at [862, 431] on textarea at bounding box center [663, 419] width 565 height 49
paste textarea "From: [PERSON_NAME] <[EMAIL_ADDRESS][DOMAIN_NAME]> Sent: [DATE] 2:51 PM To: [PE…"
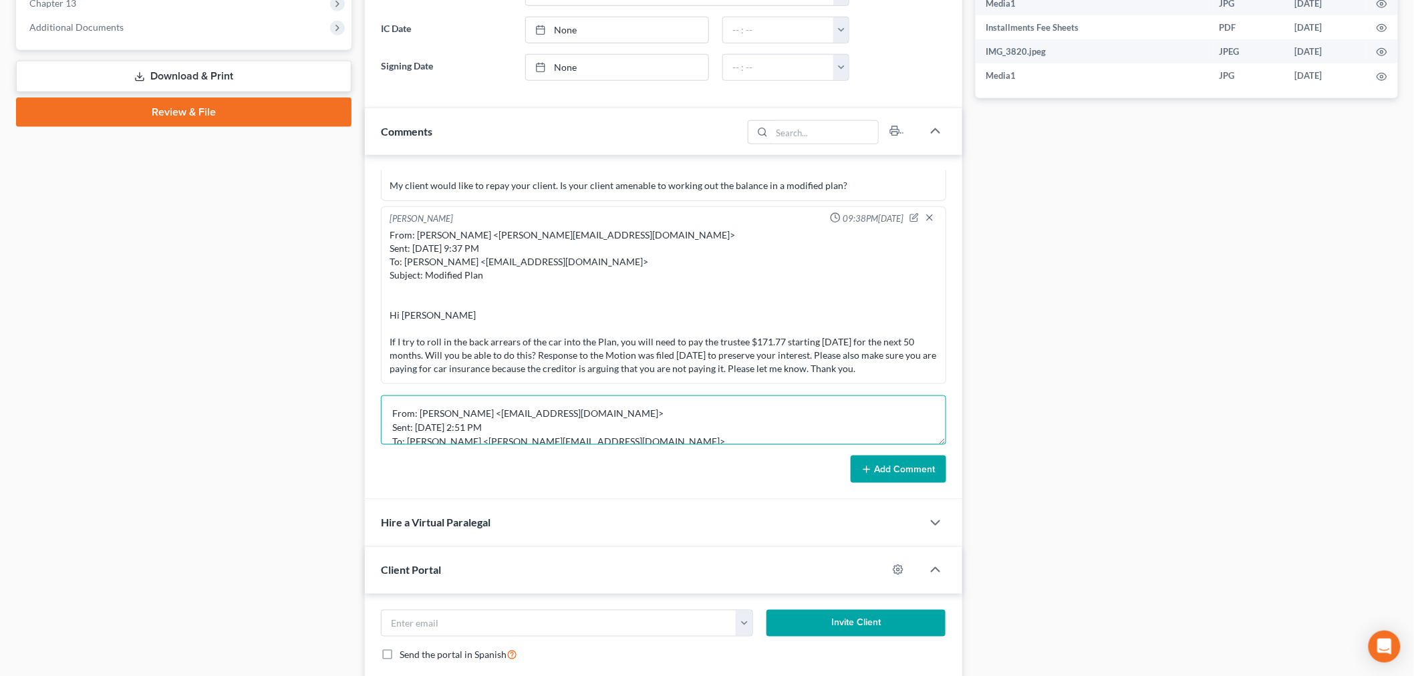
scroll to position [86, 0]
type textarea "From: [PERSON_NAME] <[EMAIL_ADDRESS][DOMAIN_NAME]> Sent: [DATE] 2:51 PM To: [PE…"
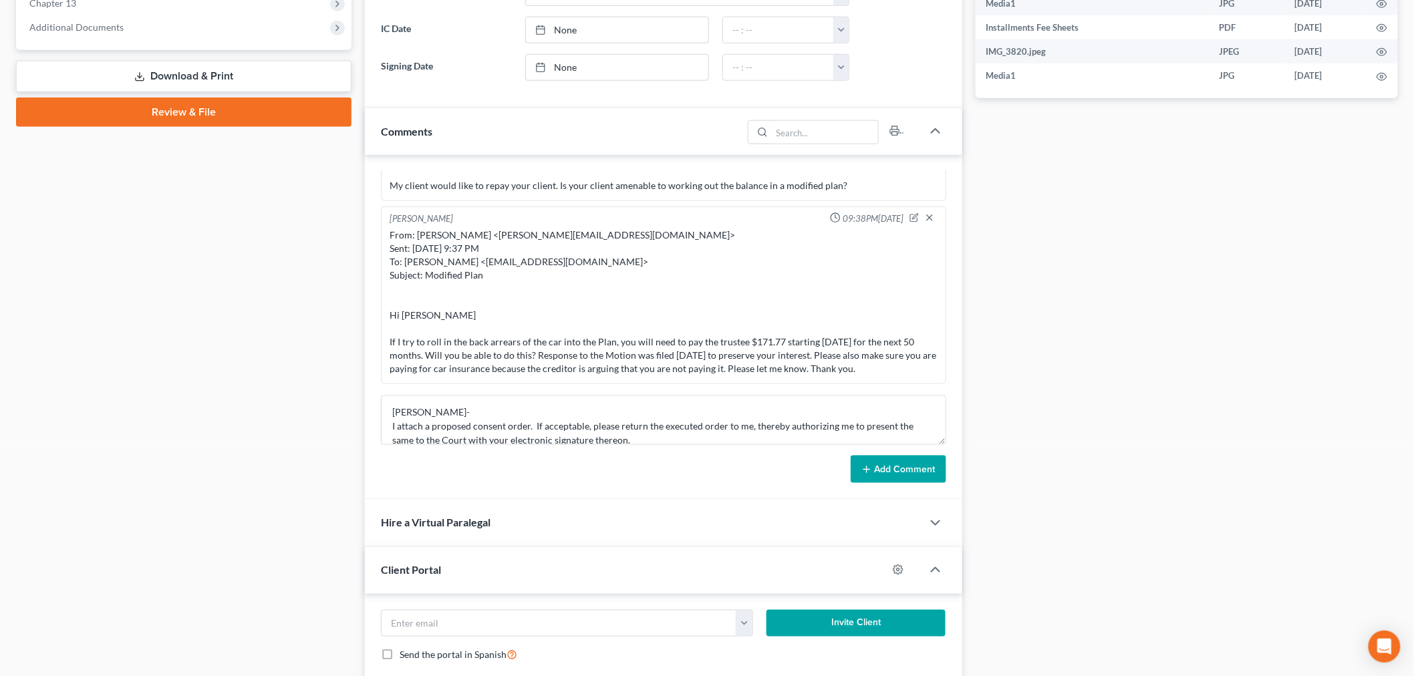
click at [899, 466] on button "Add Comment" at bounding box center [898, 470] width 96 height 28
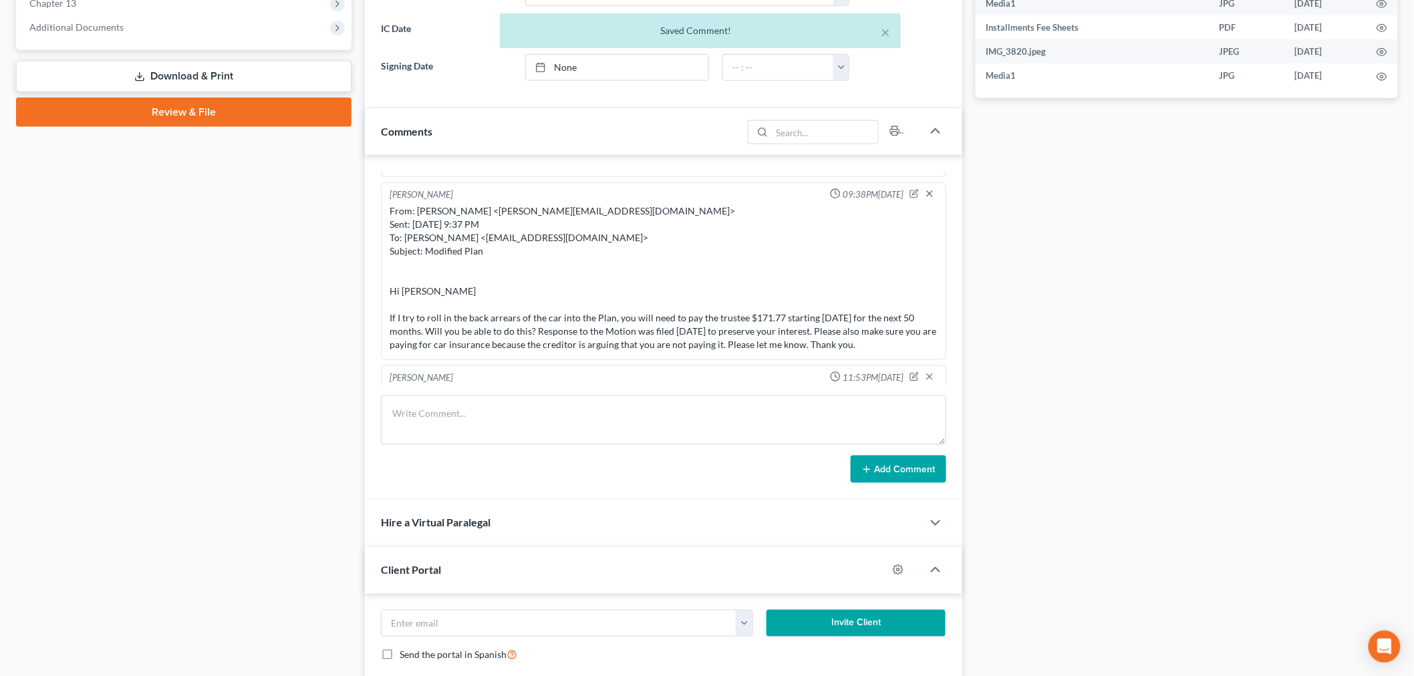
scroll to position [9274, 0]
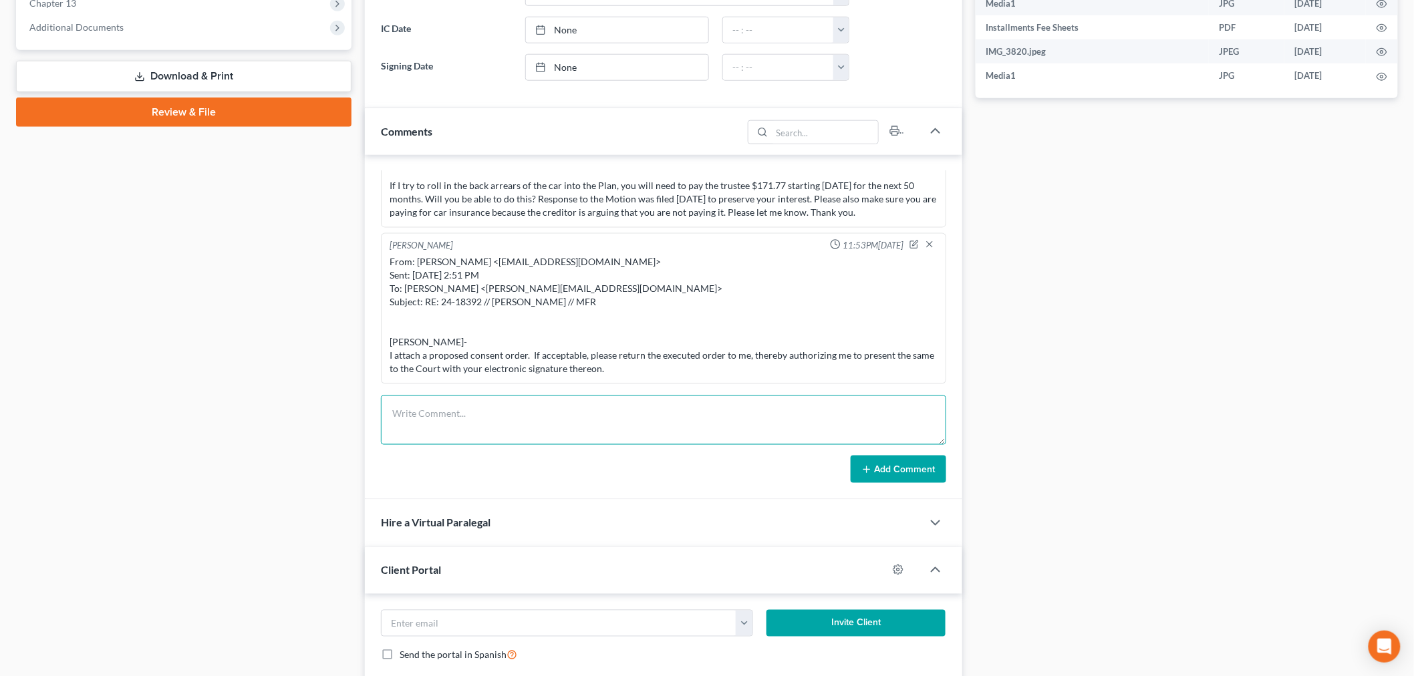
click at [880, 416] on textarea at bounding box center [663, 419] width 565 height 49
paste textarea "From: [PERSON_NAME] <[PERSON_NAME][EMAIL_ADDRESS][DOMAIN_NAME]> Sent: [DATE] 11…"
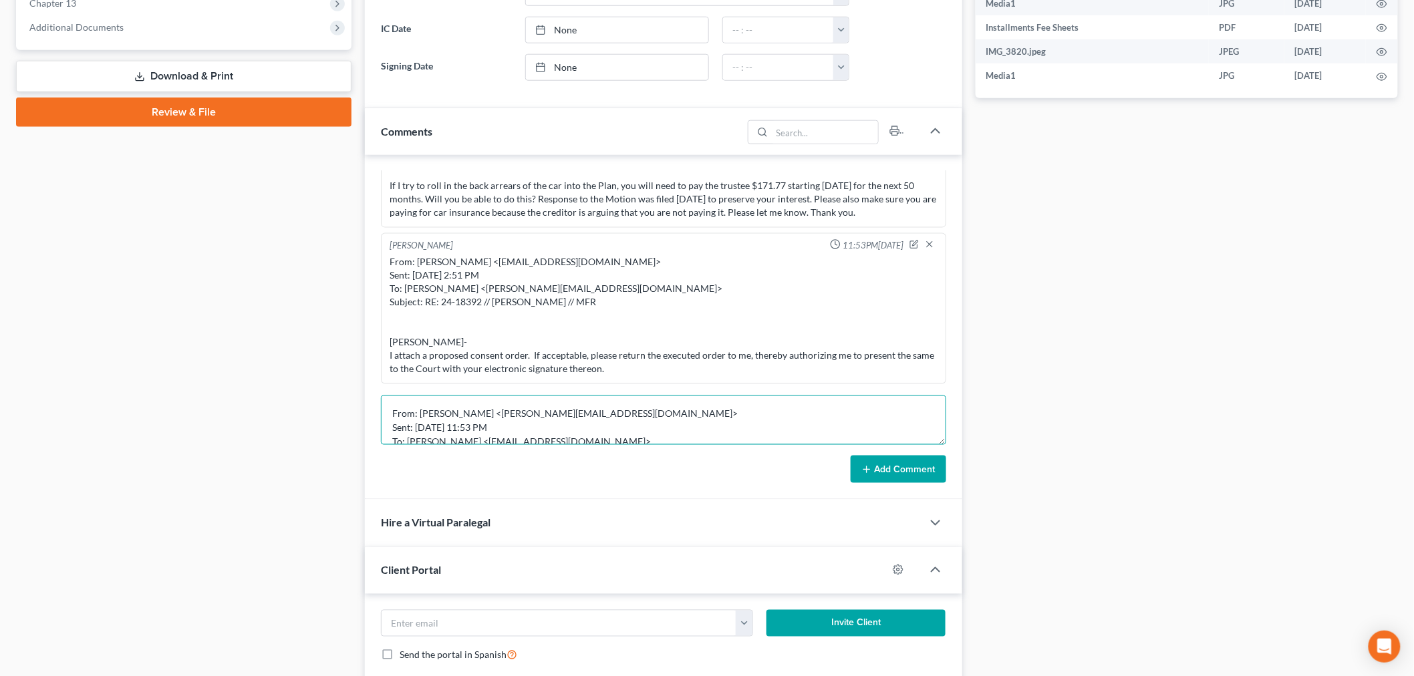
scroll to position [57, 0]
type textarea "From: [PERSON_NAME] <[PERSON_NAME][EMAIL_ADDRESS][DOMAIN_NAME]> Sent: [DATE] 11…"
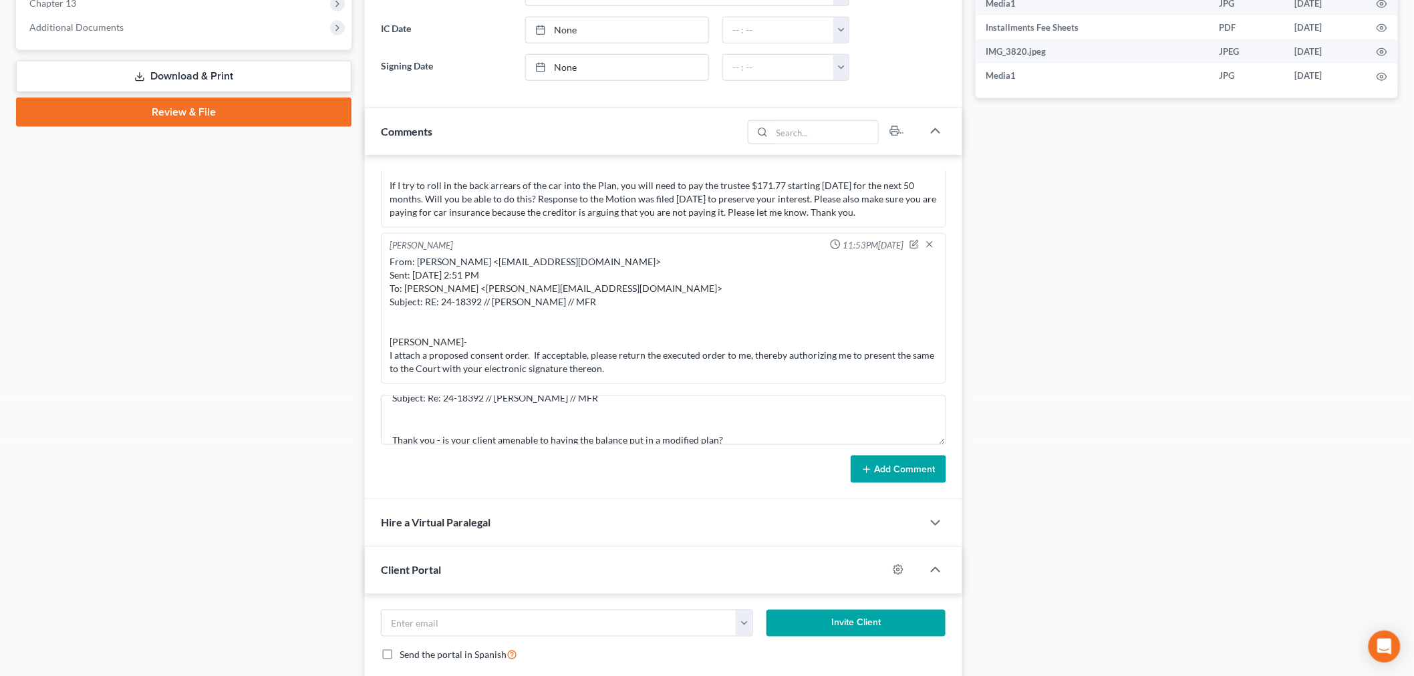
drag, startPoint x: 910, startPoint y: 472, endPoint x: 903, endPoint y: 472, distance: 7.4
click at [909, 472] on button "Add Comment" at bounding box center [898, 470] width 96 height 28
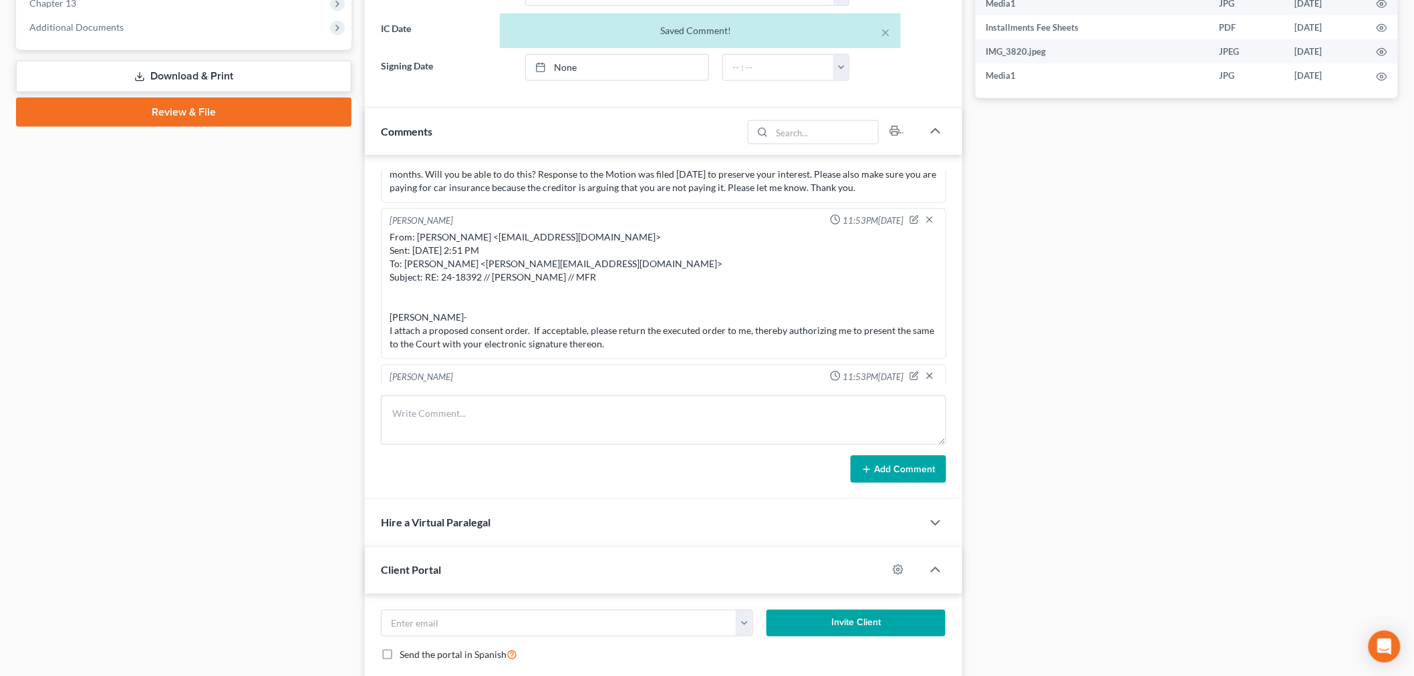
scroll to position [9403, 0]
